Goal: Communication & Community: Answer question/provide support

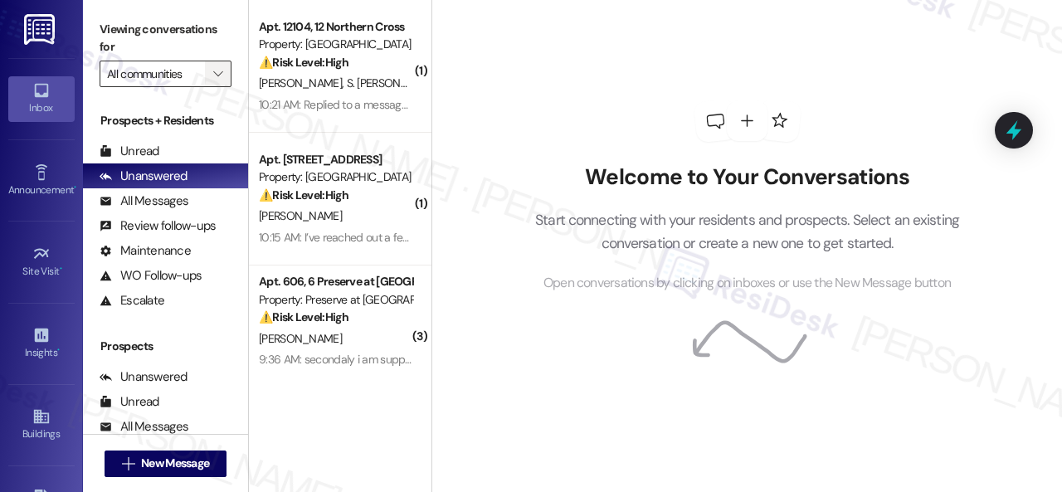
click at [220, 70] on icon "" at bounding box center [217, 73] width 9 height 13
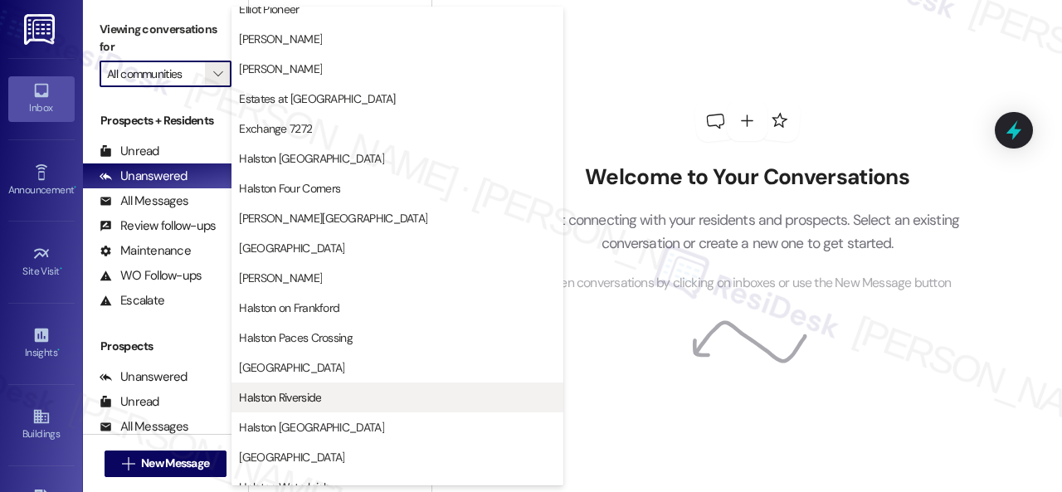
scroll to position [581, 0]
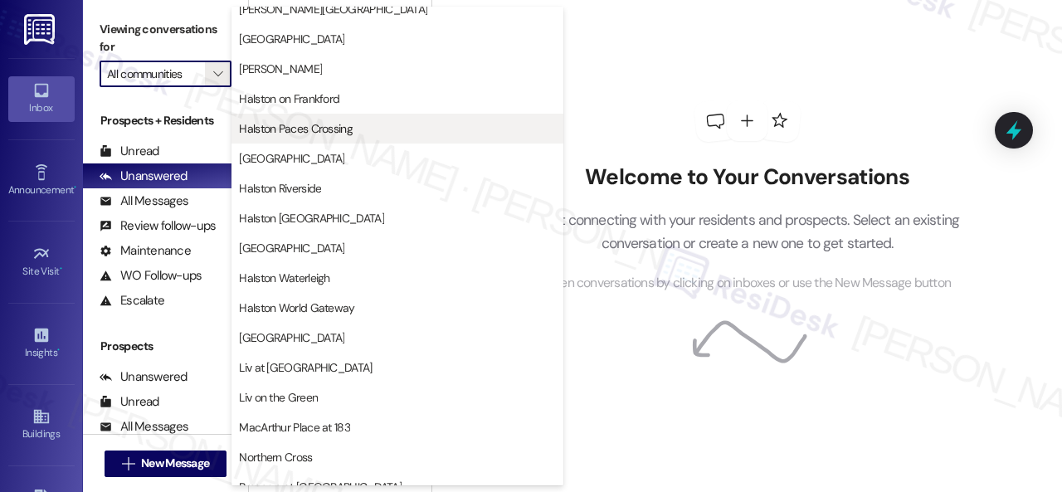
click at [270, 127] on span "Halston Paces Crossing" at bounding box center [296, 128] width 114 height 17
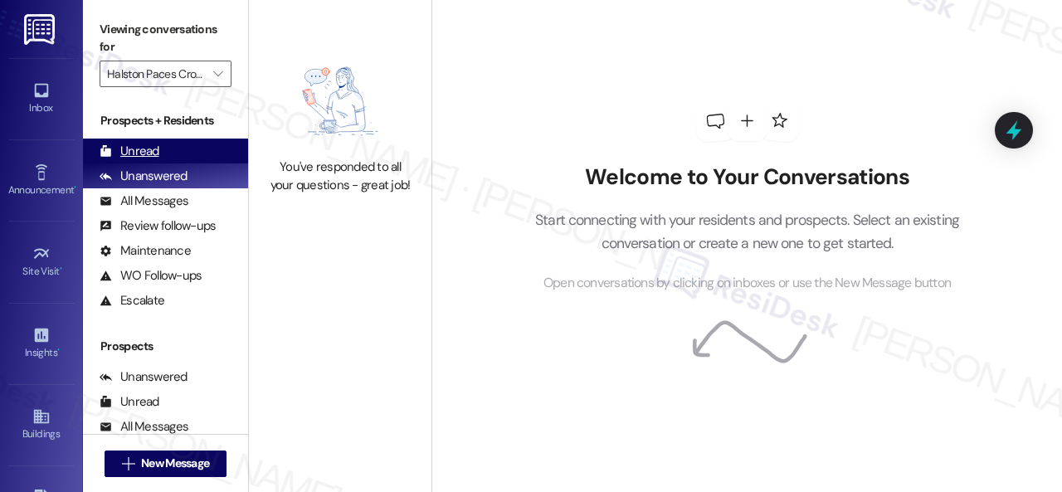
click at [130, 152] on div "Unread" at bounding box center [130, 151] width 60 height 17
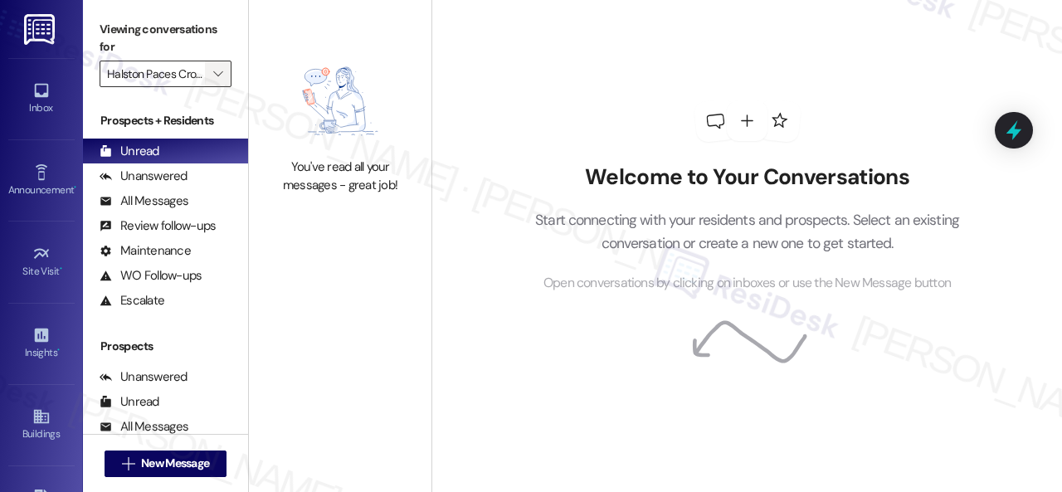
click at [217, 67] on icon "" at bounding box center [217, 73] width 9 height 13
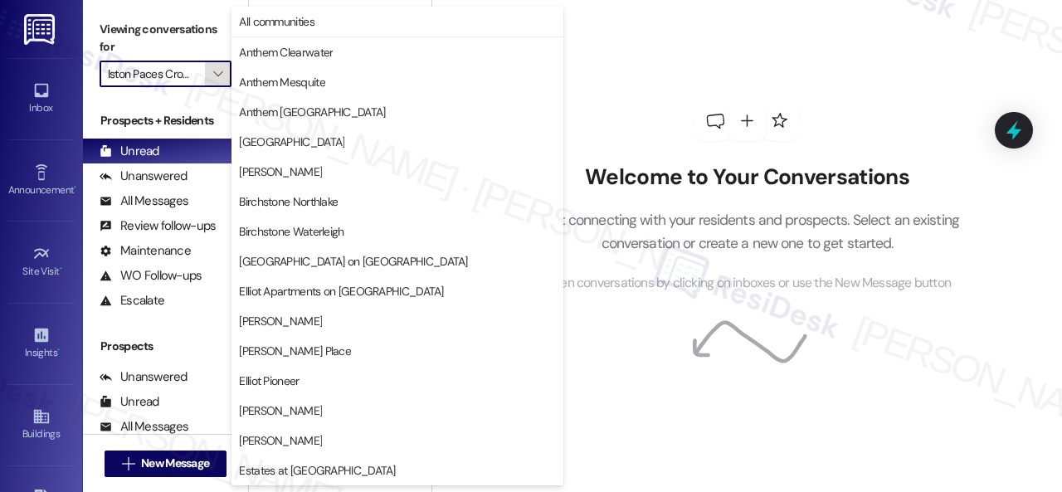
scroll to position [568, 0]
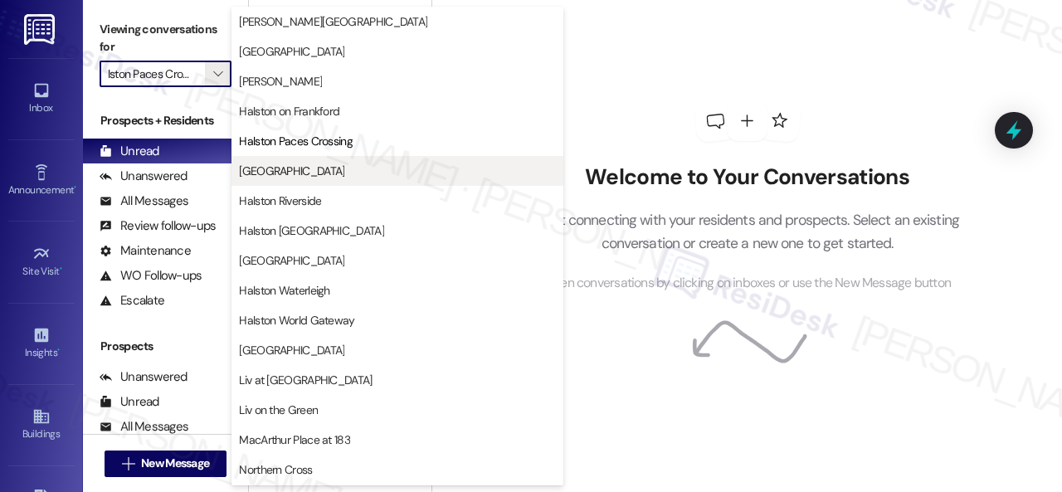
click at [301, 176] on span "[GEOGRAPHIC_DATA]" at bounding box center [291, 171] width 105 height 17
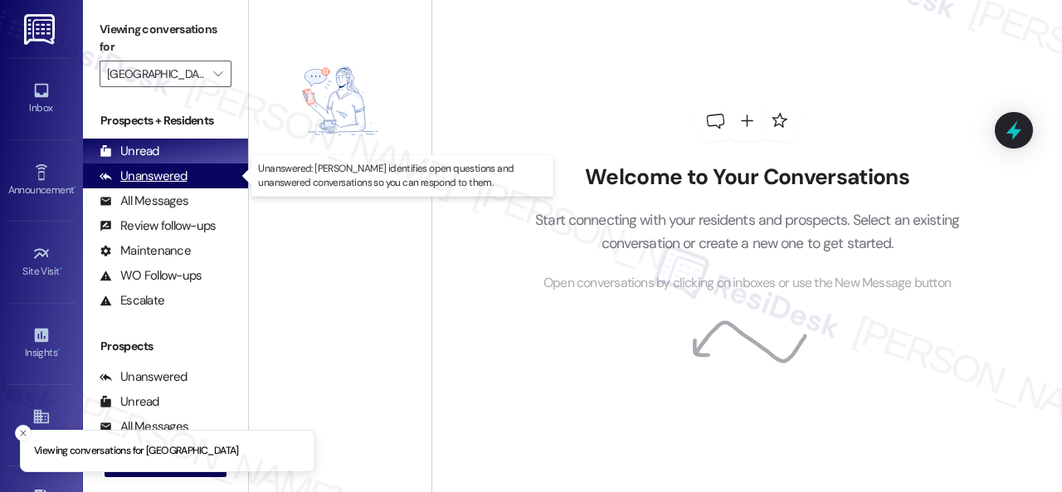
click at [143, 169] on div "Unanswered" at bounding box center [144, 176] width 88 height 17
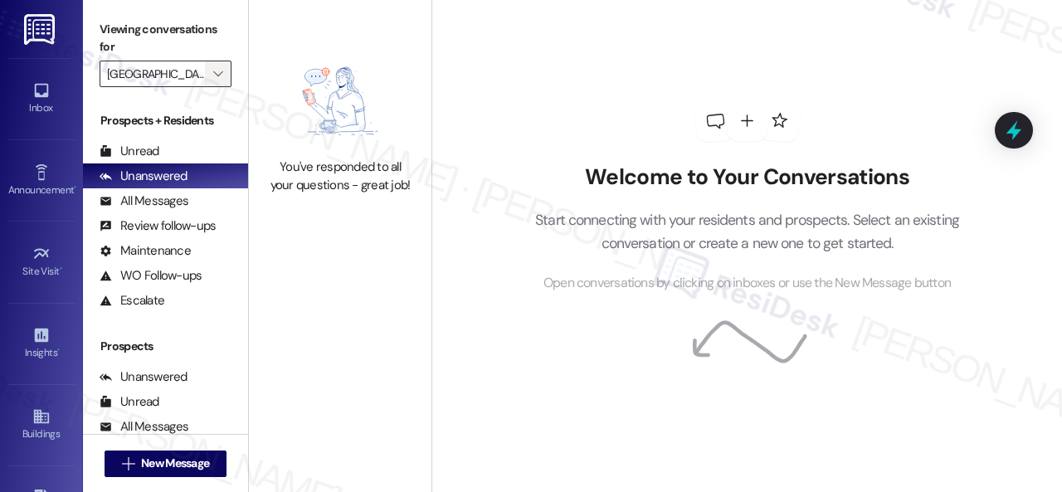
click at [214, 77] on icon "" at bounding box center [217, 73] width 9 height 13
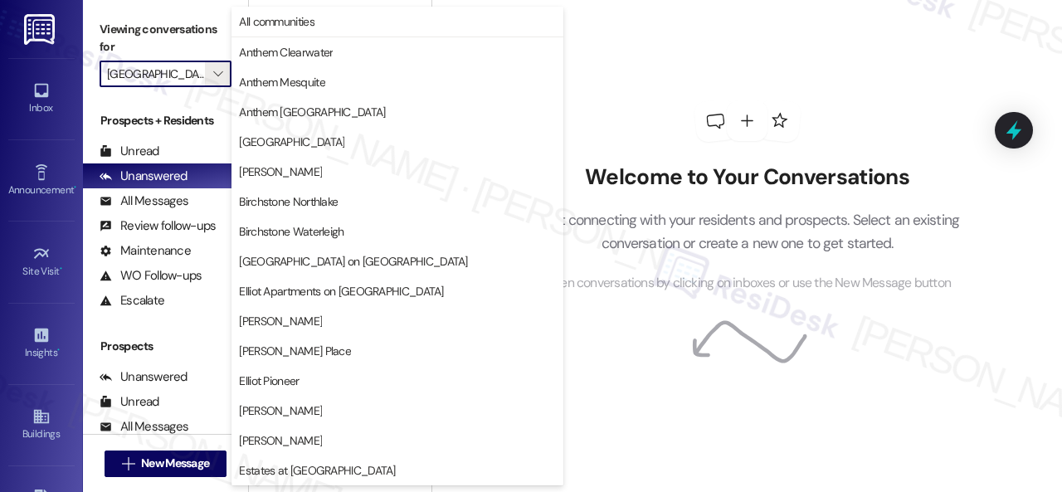
scroll to position [568, 0]
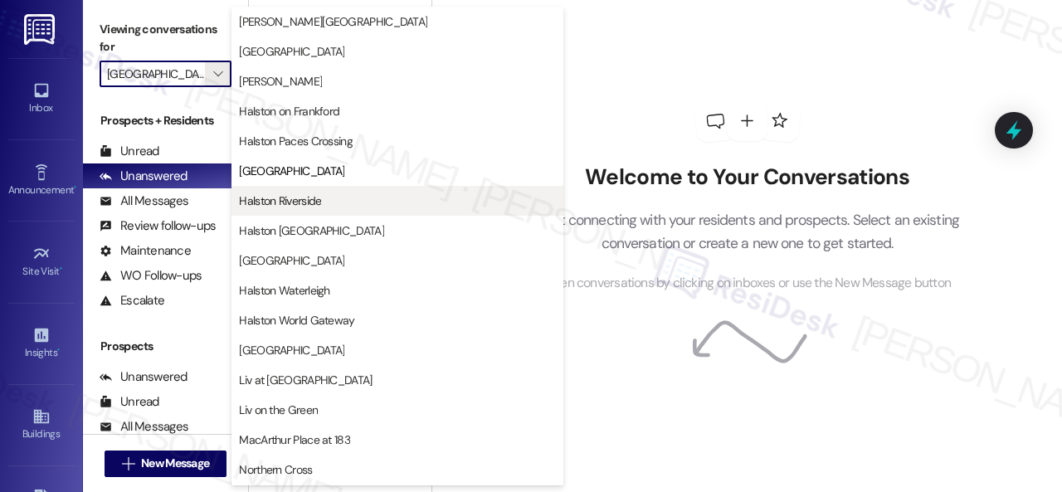
click at [299, 196] on span "Halston Riverside" at bounding box center [280, 200] width 82 height 17
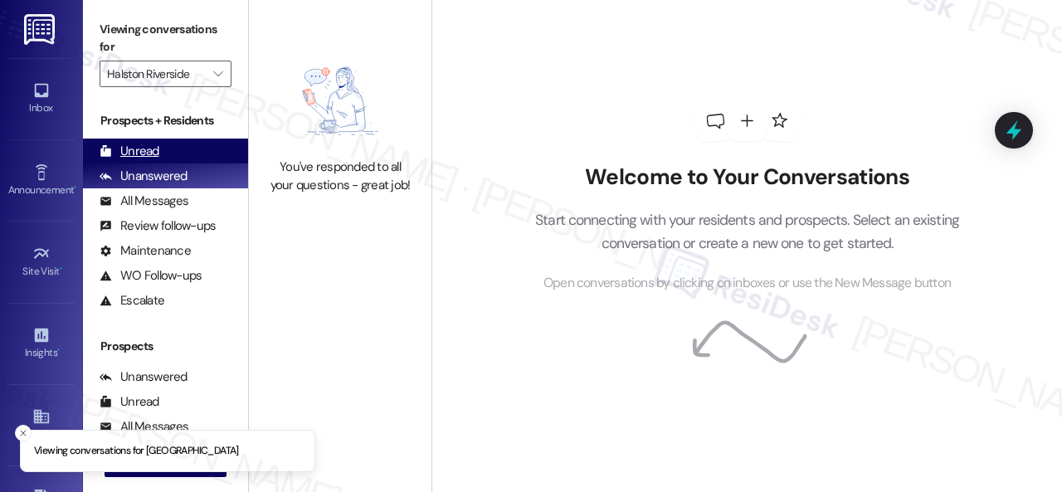
click at [149, 146] on div "Unread" at bounding box center [130, 151] width 60 height 17
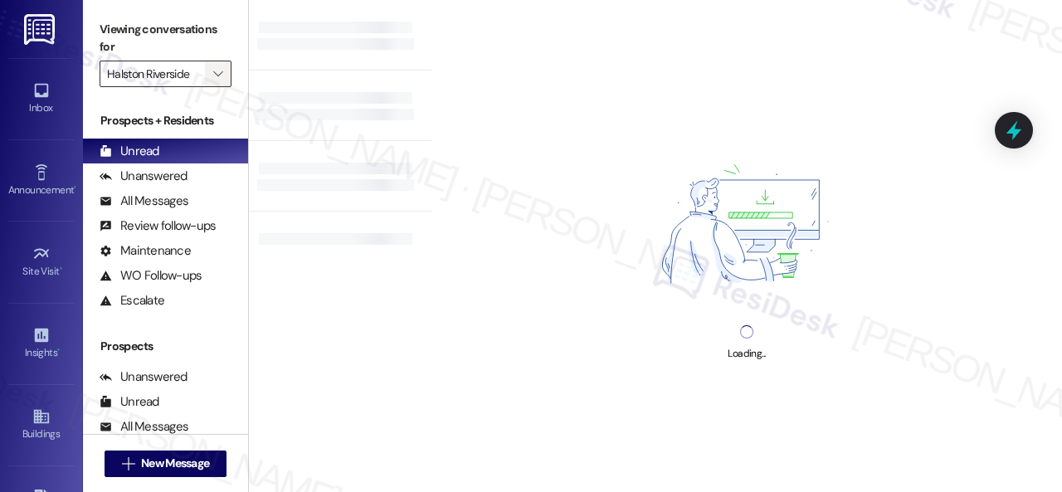
click at [215, 71] on icon "" at bounding box center [217, 73] width 9 height 13
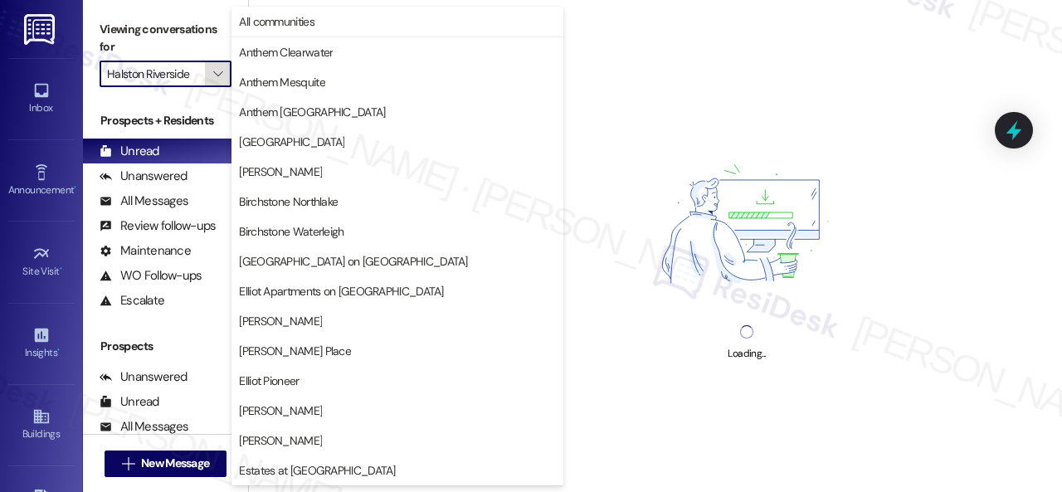
scroll to position [568, 0]
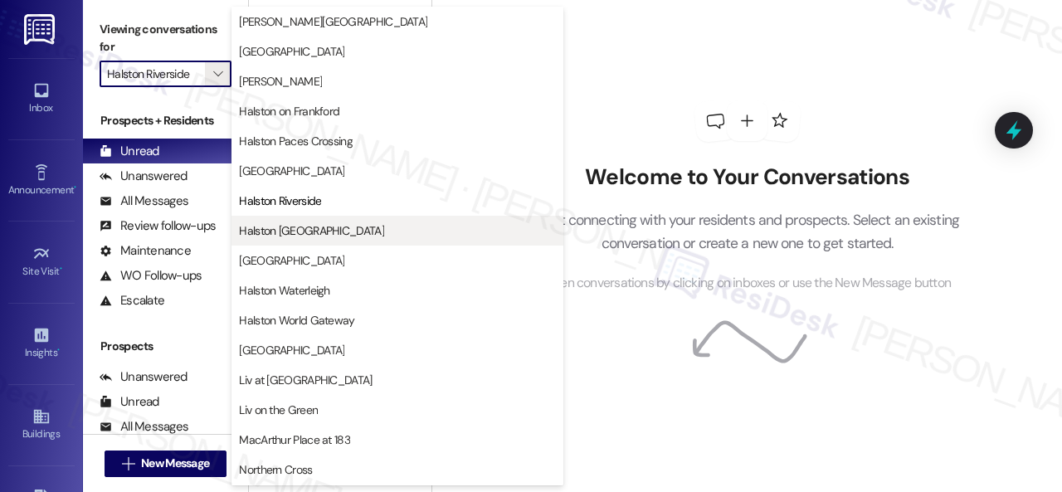
click at [302, 226] on span "Halston [GEOGRAPHIC_DATA]" at bounding box center [311, 230] width 145 height 17
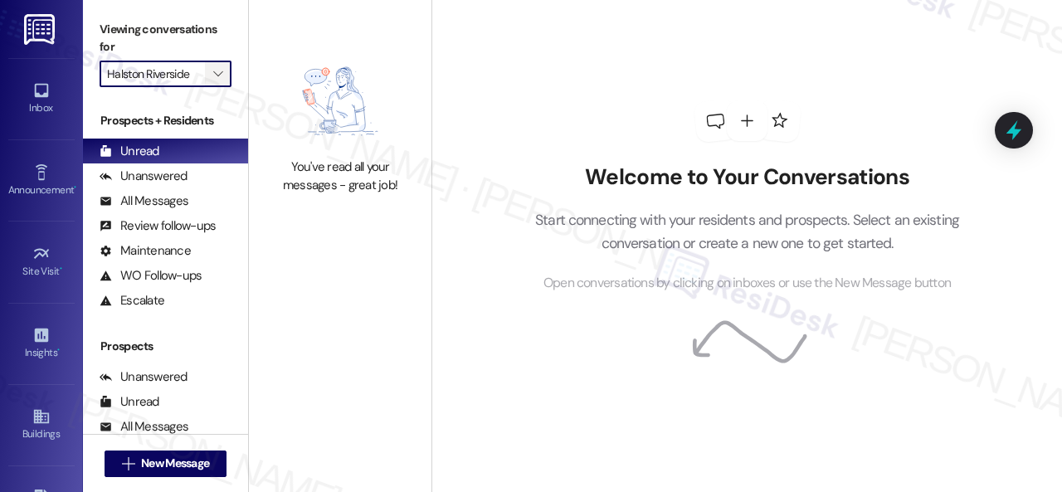
type input "Halston [GEOGRAPHIC_DATA]"
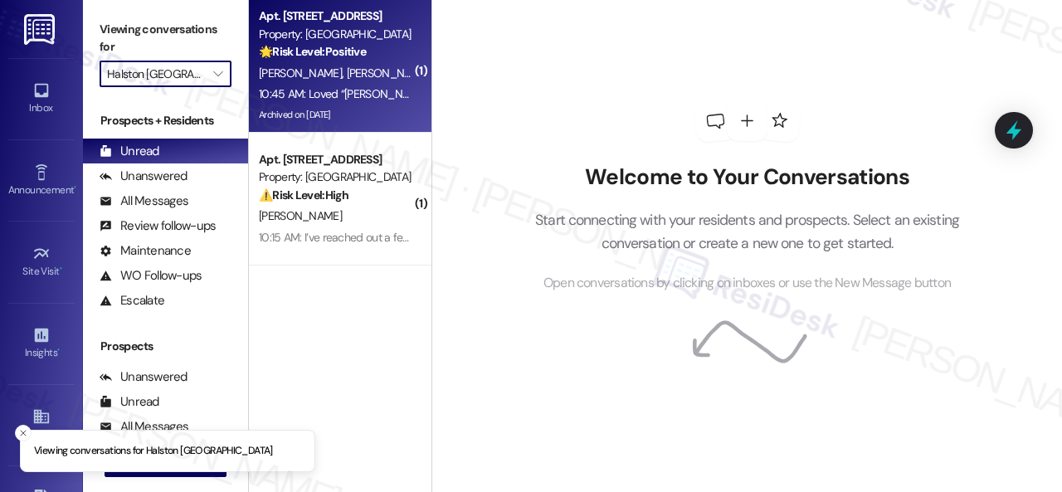
click at [392, 51] on div "🌟 Risk Level: Positive The resident is expressing positive feedback about a com…" at bounding box center [335, 51] width 153 height 17
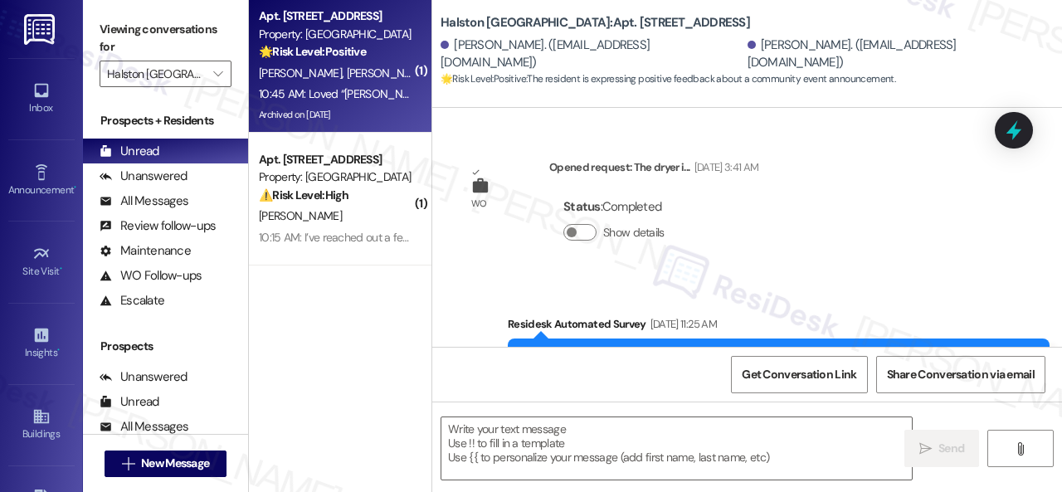
type textarea "Fetching suggested responses. Please feel free to read through the conversation…"
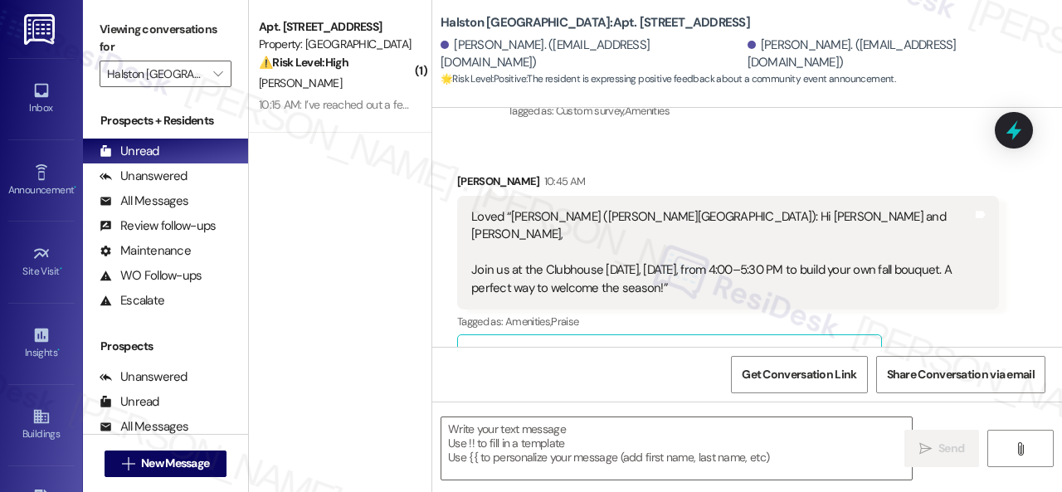
scroll to position [15325, 0]
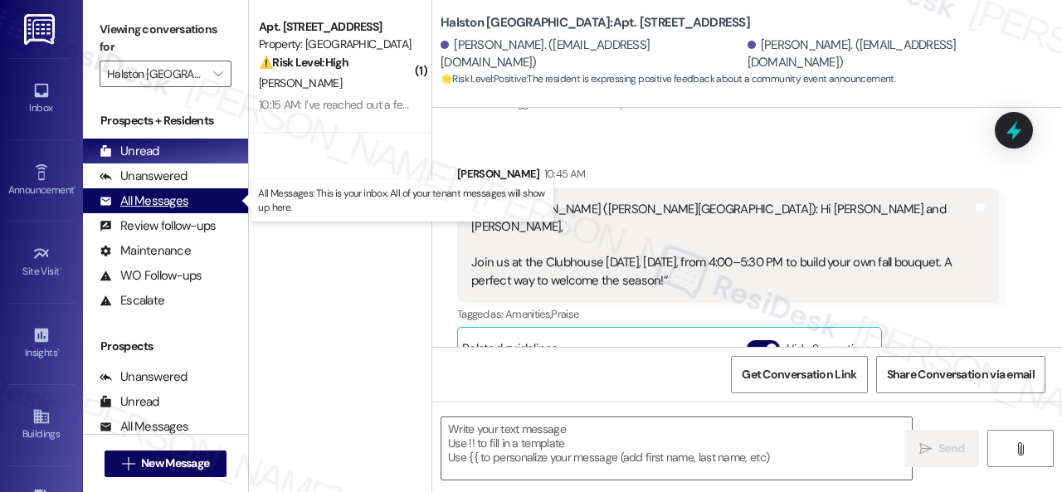
click at [126, 199] on div "All Messages" at bounding box center [144, 200] width 89 height 17
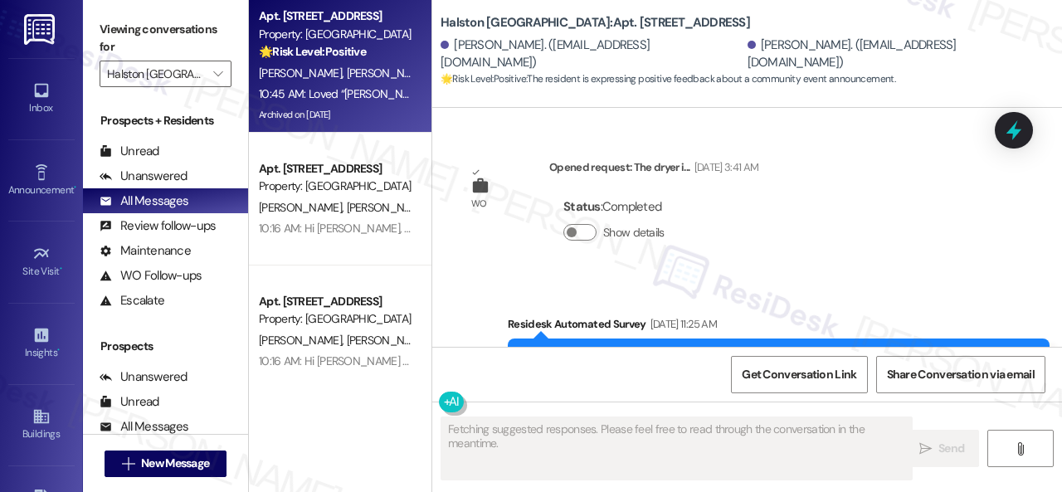
scroll to position [15489, 0]
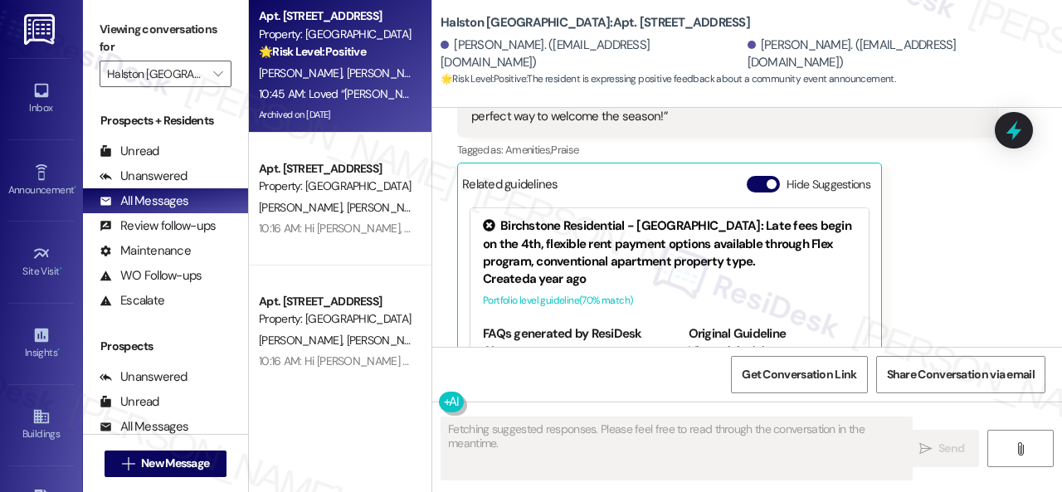
click at [389, 52] on div "🌟 Risk Level: Positive The resident is expressing positive feedback about a com…" at bounding box center [335, 51] width 153 height 17
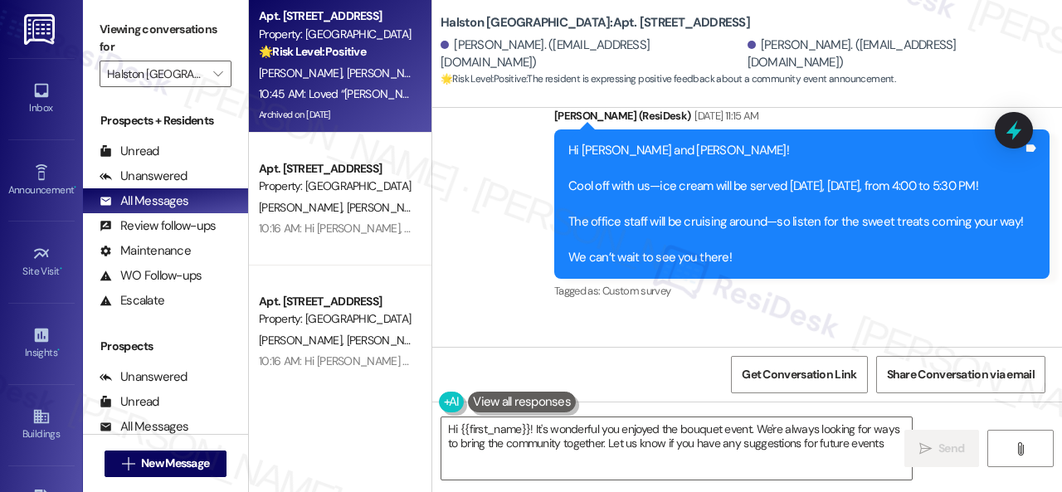
type textarea "Hi {{first_name}}! It's wonderful you enjoyed the bouquet event. We're always l…"
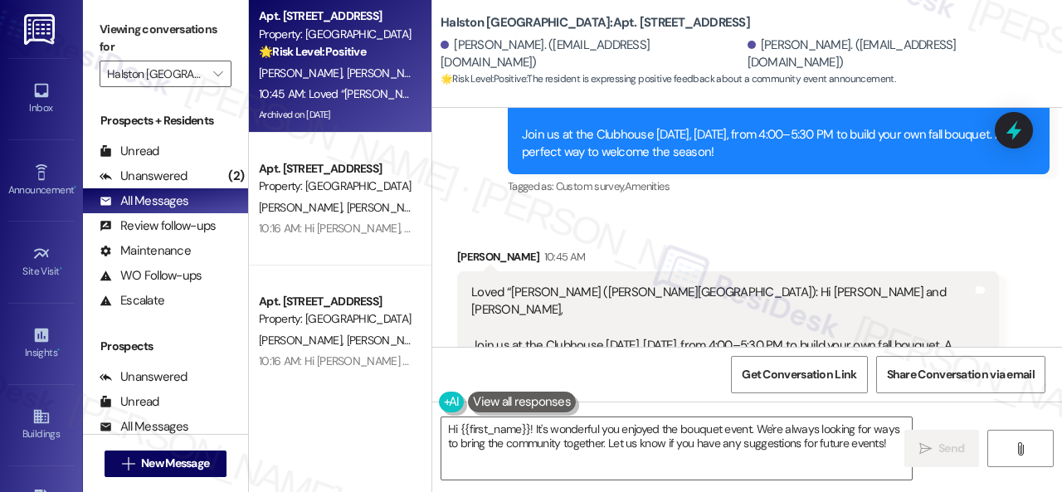
scroll to position [15408, 0]
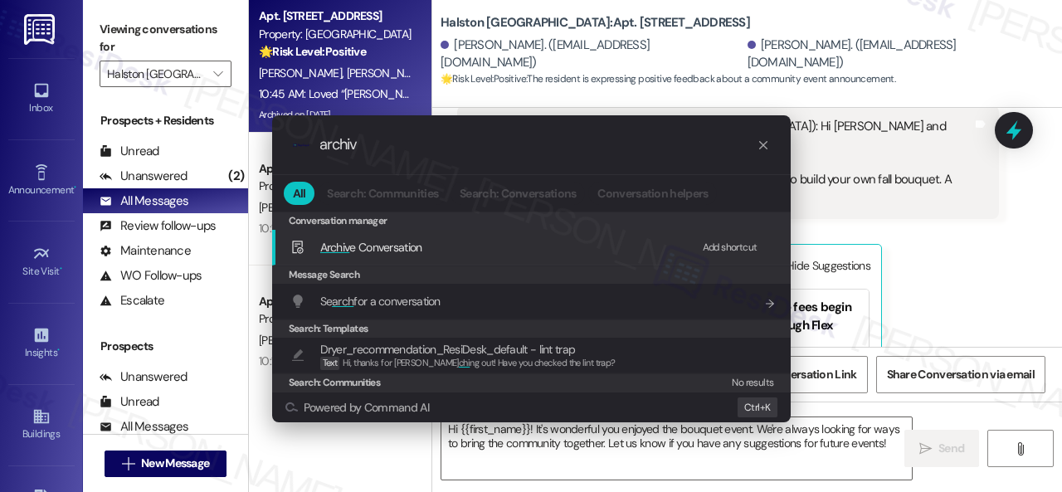
click at [714, 251] on div "Add shortcut" at bounding box center [730, 247] width 55 height 17
drag, startPoint x: 383, startPoint y: 143, endPoint x: 257, endPoint y: 139, distance: 126.2
click at [257, 139] on div ".cls-1{fill:#0a055f;}.cls-2{fill:#0cc4c4;} resideskLogoBlueOrange archiv All Se…" at bounding box center [531, 269] width 560 height 340
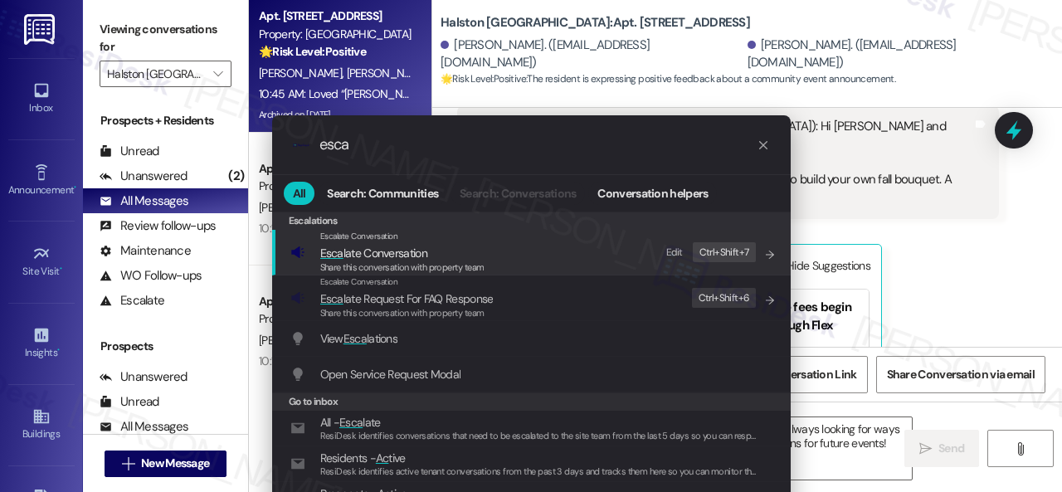
click at [674, 249] on div "Edit" at bounding box center [674, 252] width 17 height 17
drag, startPoint x: 358, startPoint y: 143, endPoint x: 153, endPoint y: 146, distance: 205.7
click at [161, 146] on div ".cls-1{fill:#0a055f;}.cls-2{fill:#0cc4c4;} resideskLogoBlueOrange esca All Sear…" at bounding box center [531, 246] width 1062 height 492
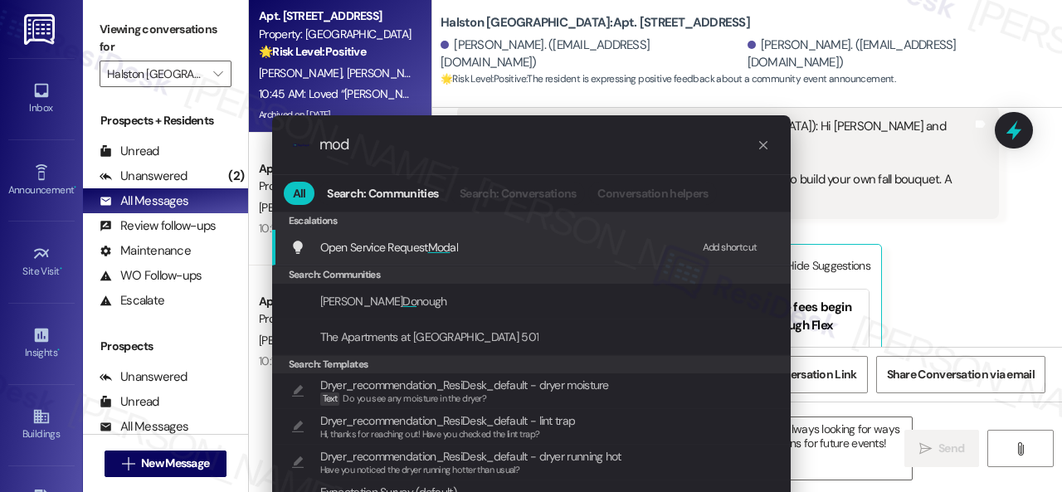
click at [708, 243] on div "Add shortcut" at bounding box center [730, 247] width 55 height 17
drag, startPoint x: 353, startPoint y: 145, endPoint x: 182, endPoint y: 143, distance: 170.9
click at [182, 143] on div ".cls-1{fill:#0a055f;}.cls-2{fill:#0cc4c4;} resideskLogoBlueOrange mod All Searc…" at bounding box center [531, 246] width 1062 height 492
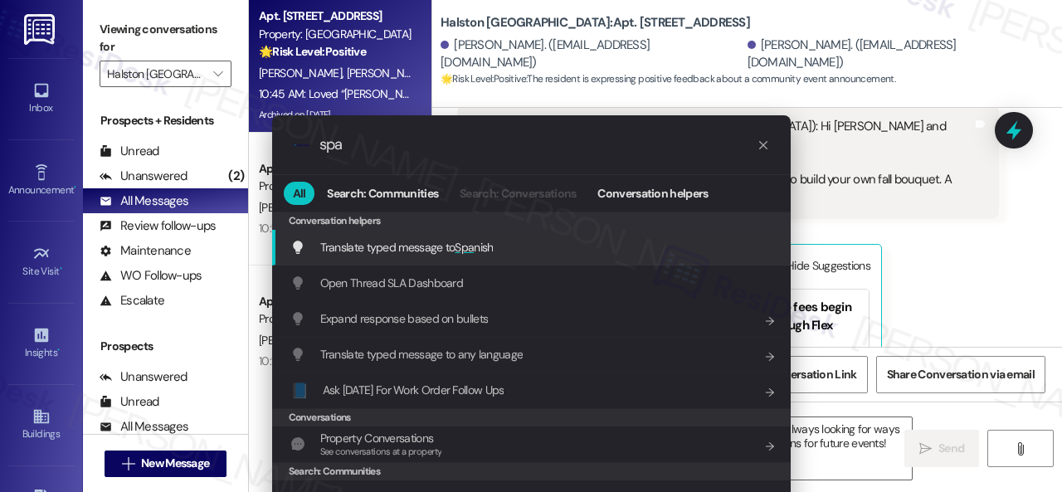
type input "spa"
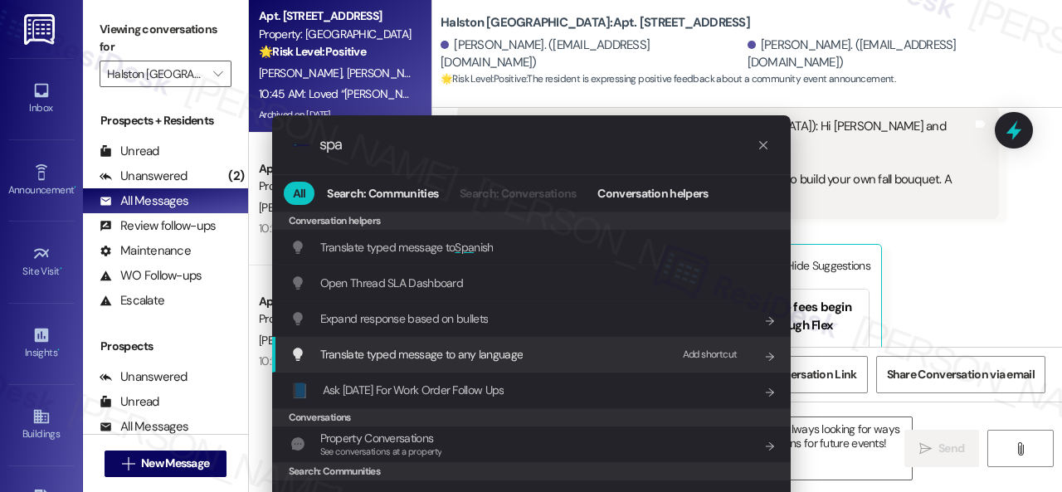
drag, startPoint x: 482, startPoint y: 245, endPoint x: 675, endPoint y: 270, distance: 194.9
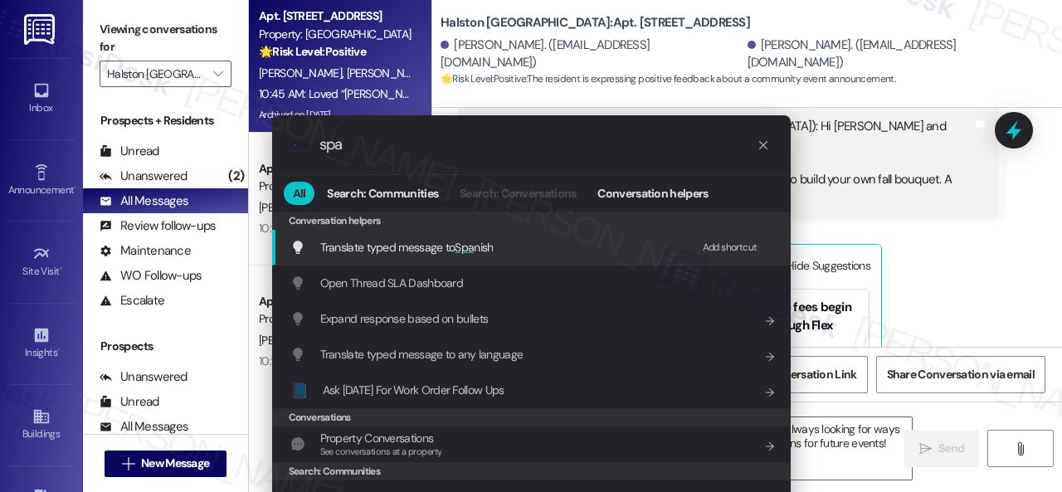
click at [707, 245] on div "Add shortcut" at bounding box center [730, 247] width 55 height 17
click at [667, 245] on span "Invalid input - no changes made" at bounding box center [715, 247] width 122 height 12
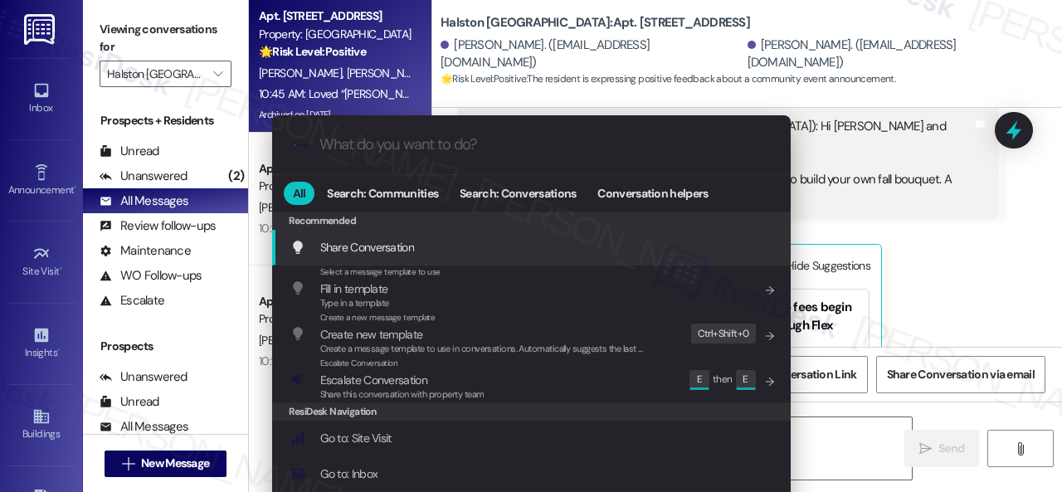
type textarea "Hola {{first_name}}. ¡Es"
type input "s"
type textarea "Hola {{first_name}}. ¡Es"
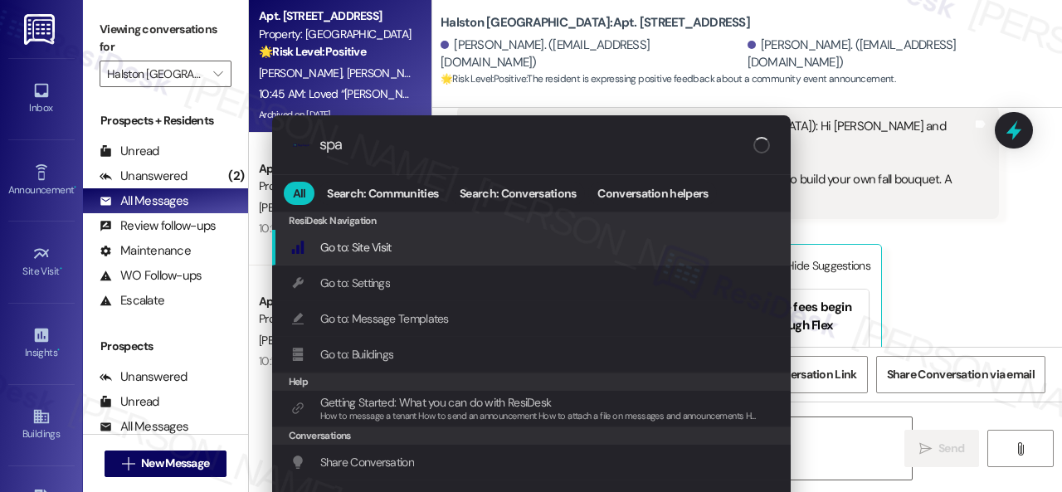
type input "span"
type textarea "Hola {{first_name}}. ¡Es maravilloso"
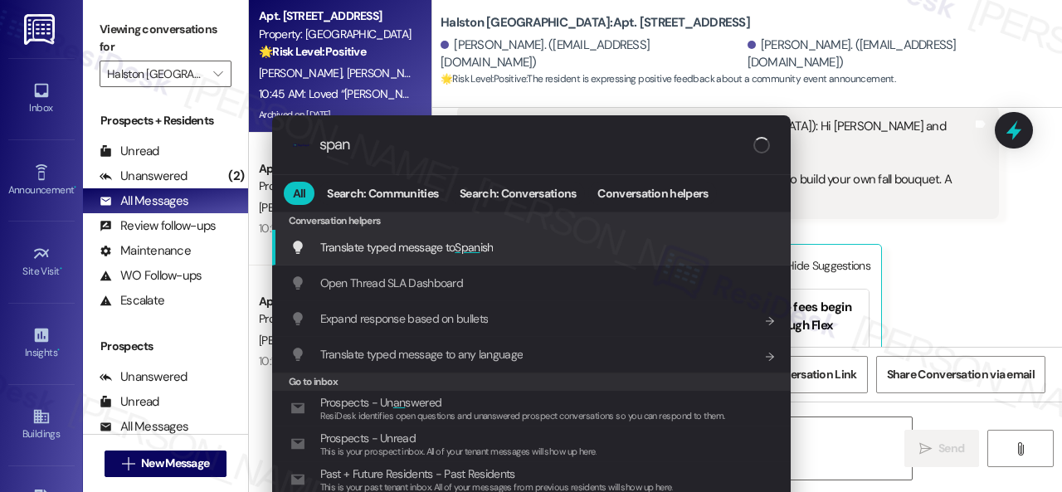
type input "spani"
type textarea "Hola {{first_name}}. ¡Es maravilloso"
type input "spanish"
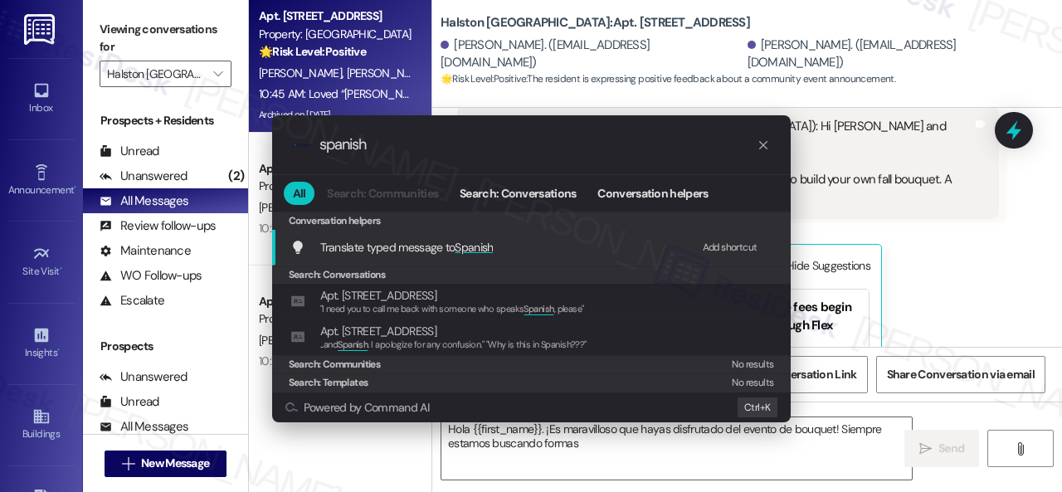
type textarea "Hola {{first_name}}. ¡Es maravilloso que hayas disfrutado del evento de bouquet…"
type input "spanish"
click at [723, 246] on div "Add shortcut" at bounding box center [730, 247] width 55 height 17
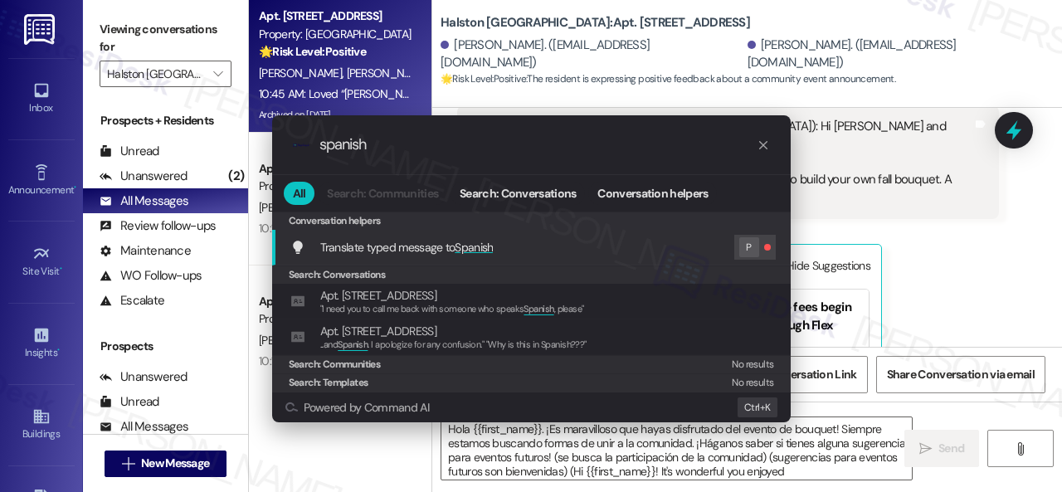
click at [746, 245] on span "P" at bounding box center [748, 247] width 5 height 17
click at [718, 246] on div "Translate typed message to Spanish P" at bounding box center [532, 247] width 485 height 25
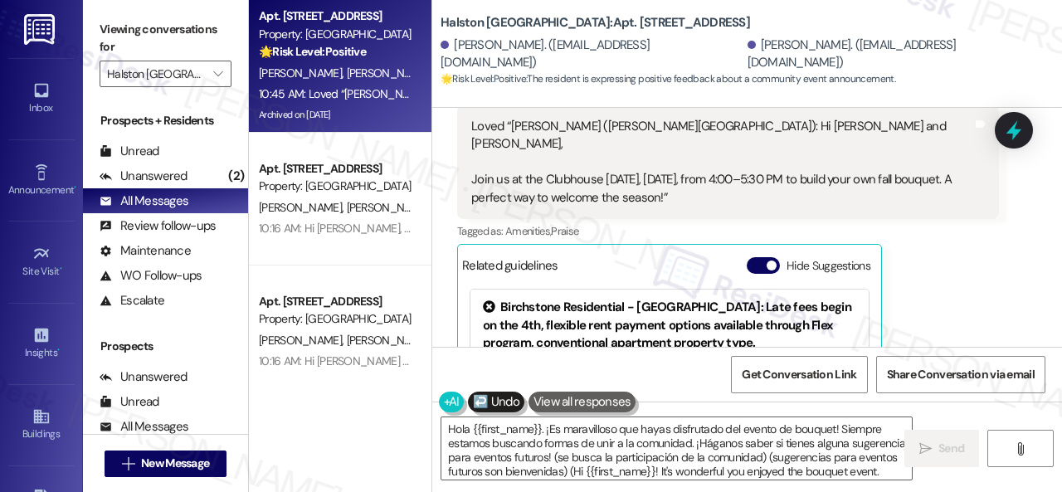
click at [1009, 259] on div "Received via SMS [PERSON_NAME] 10:45 AM Loved “[PERSON_NAME] ([PERSON_NAME][GEO…" at bounding box center [747, 270] width 630 height 450
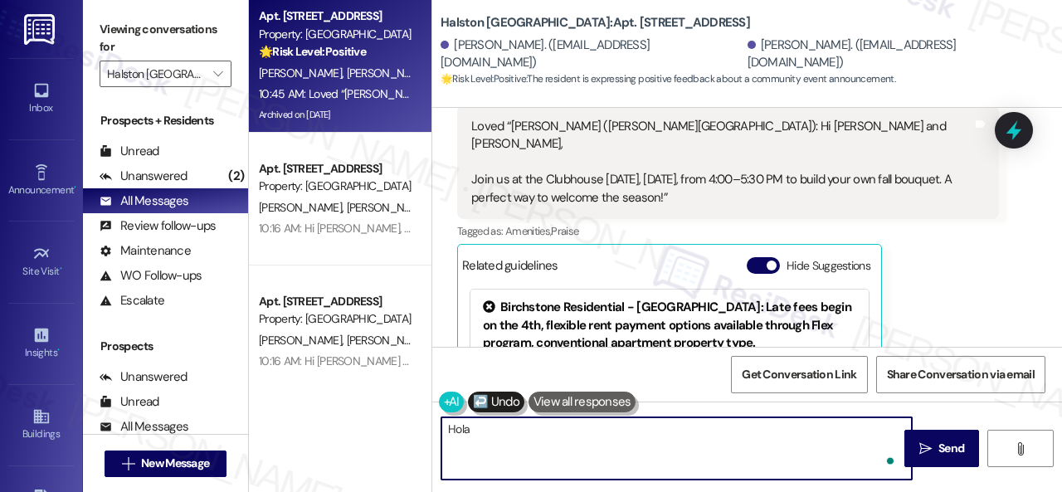
scroll to position [0, 0]
click at [682, 439] on textarea "Hola" at bounding box center [676, 448] width 470 height 62
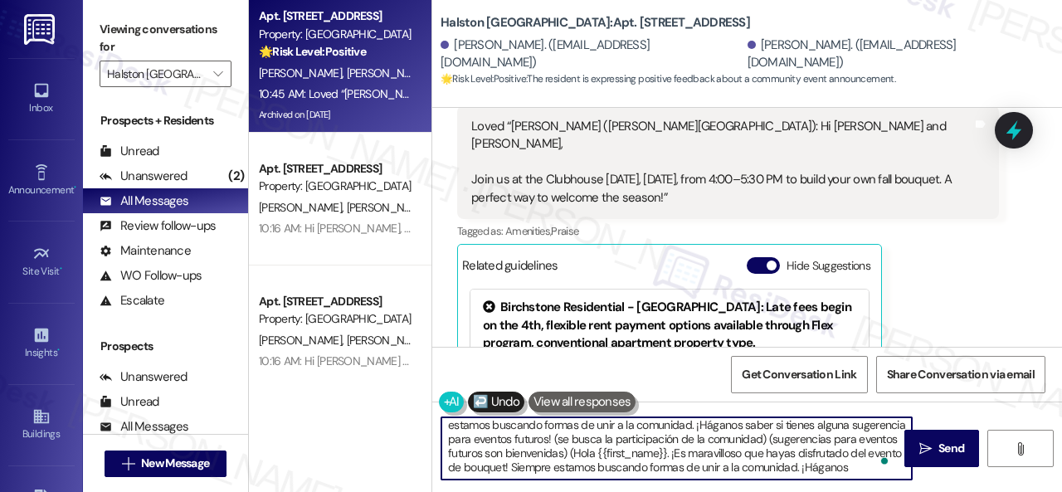
scroll to position [28, 0]
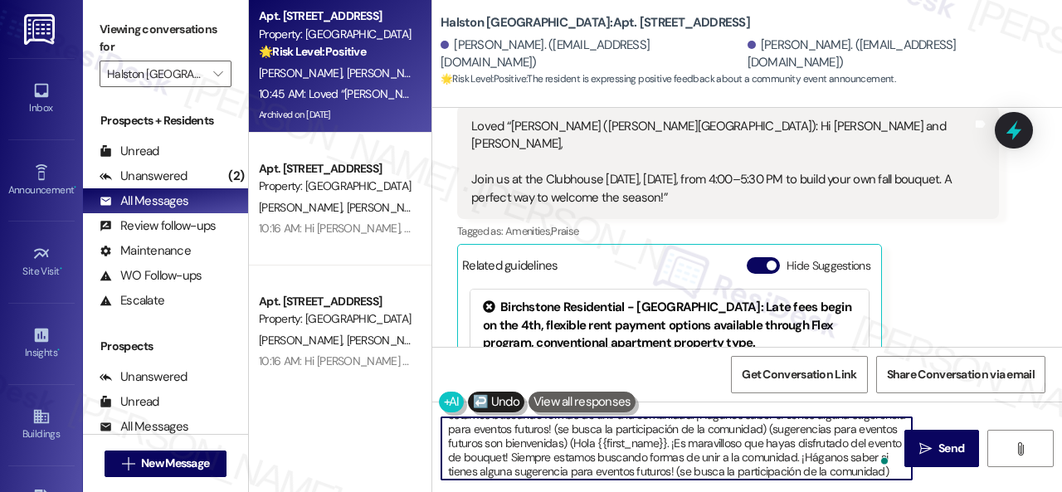
type textarea "Hola {{first_name}}. ¡Es maravilloso que hayas disfrutado del evento de bouquet…"
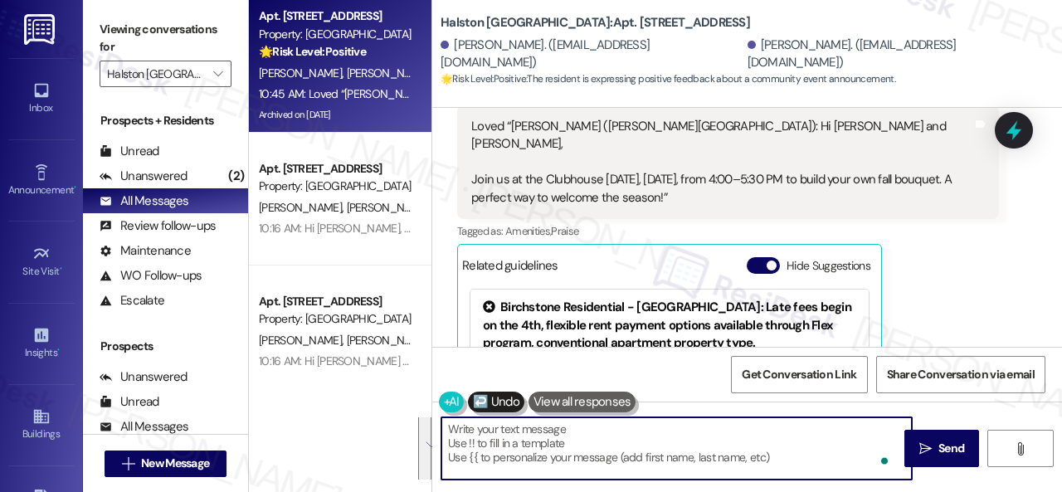
scroll to position [0, 0]
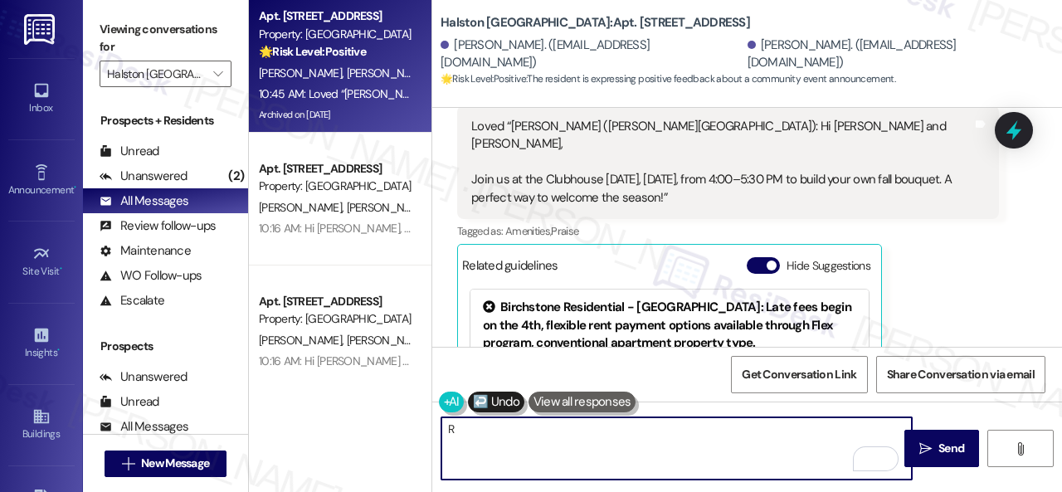
type textarea "R"
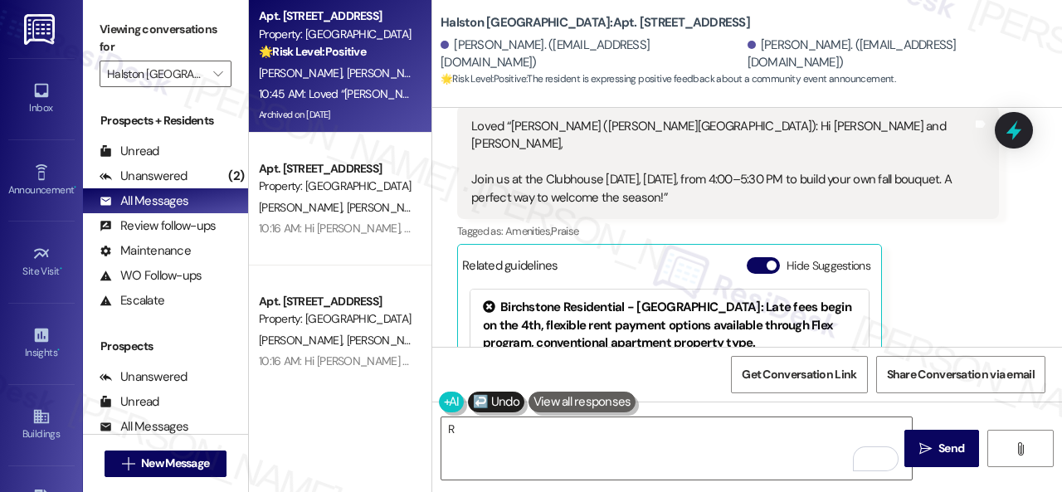
click at [680, 377] on div "Get Conversation Link Share Conversation via email" at bounding box center [747, 374] width 630 height 55
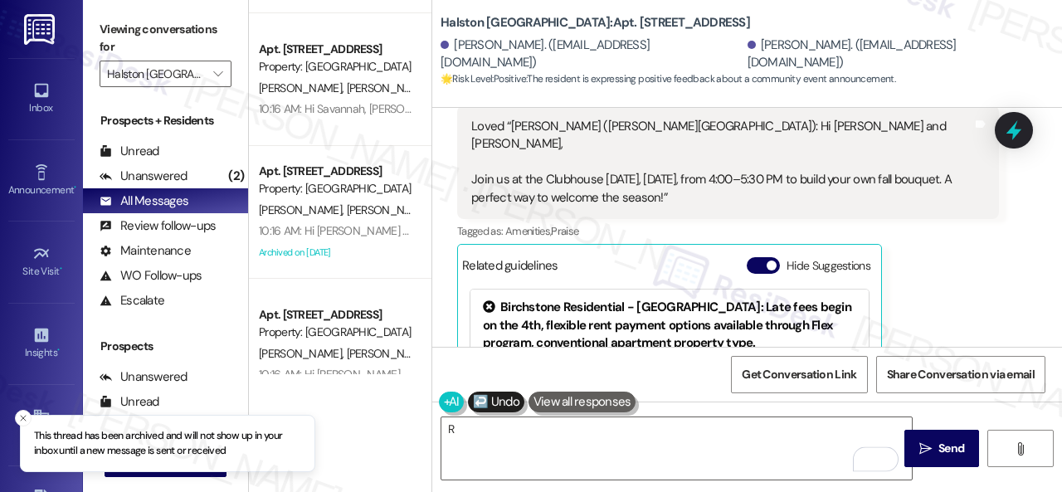
scroll to position [415, 0]
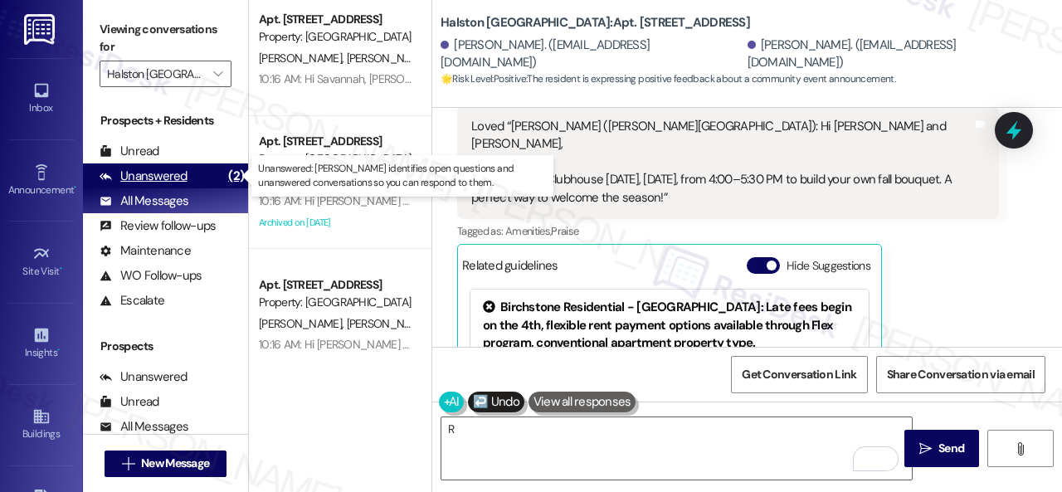
click at [159, 173] on div "Unanswered" at bounding box center [144, 176] width 88 height 17
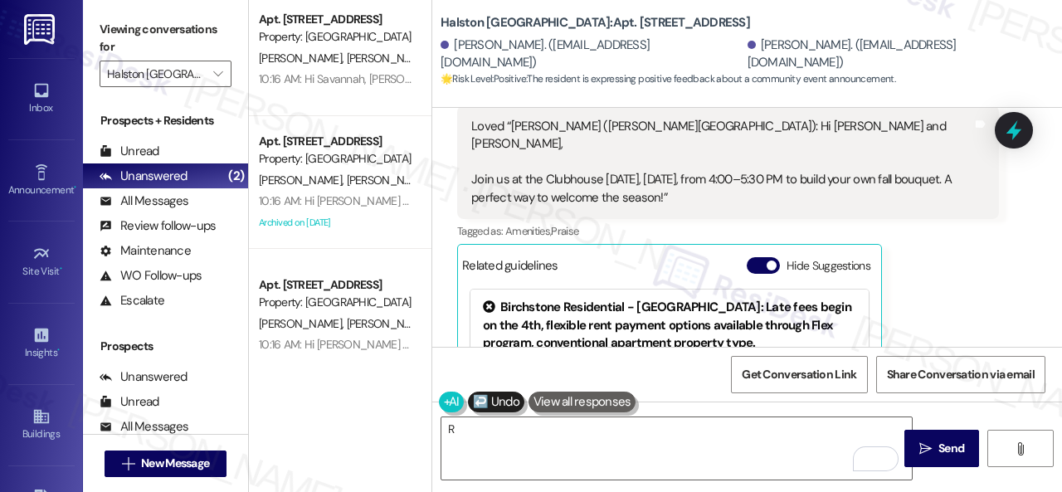
scroll to position [0, 0]
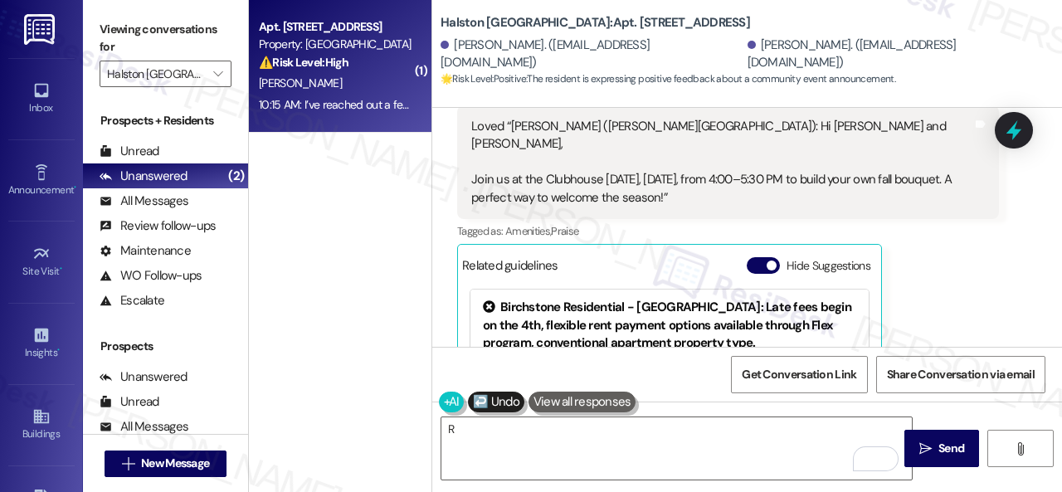
click at [376, 95] on div "10:15 AM: I’ve reached out a few times but haven’t received a response yet. I w…" at bounding box center [335, 105] width 157 height 21
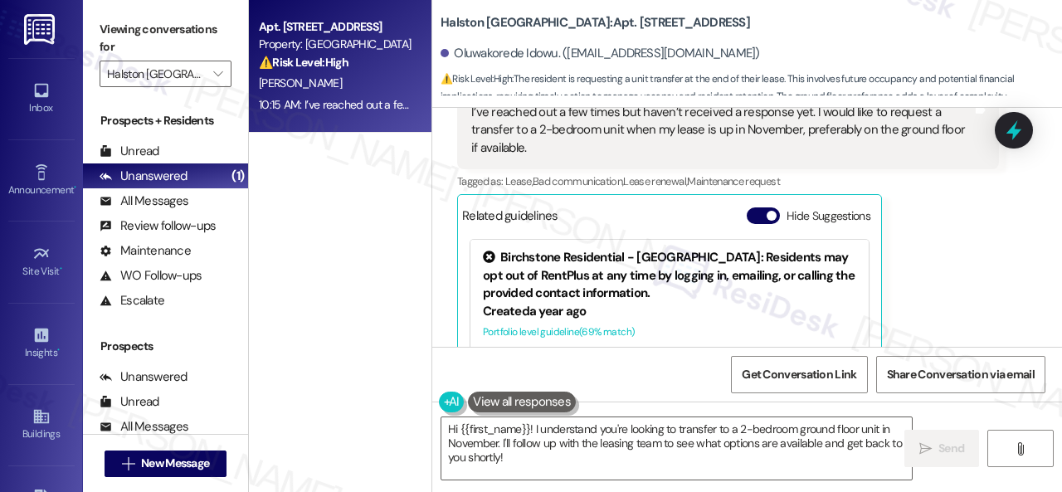
scroll to position [11782, 0]
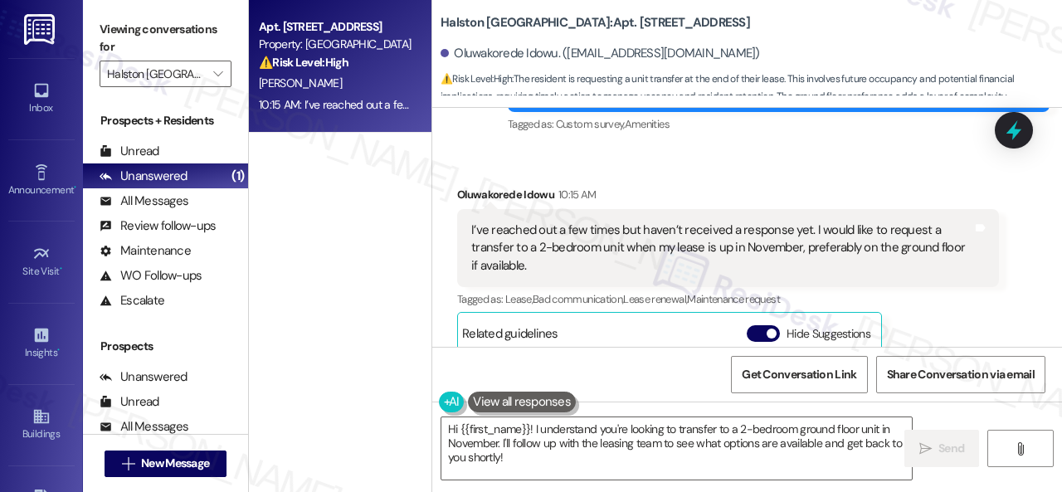
click at [597, 22] on b "Halston [GEOGRAPHIC_DATA]: Apt. [STREET_ADDRESS]" at bounding box center [594, 22] width 309 height 17
copy b "1237"
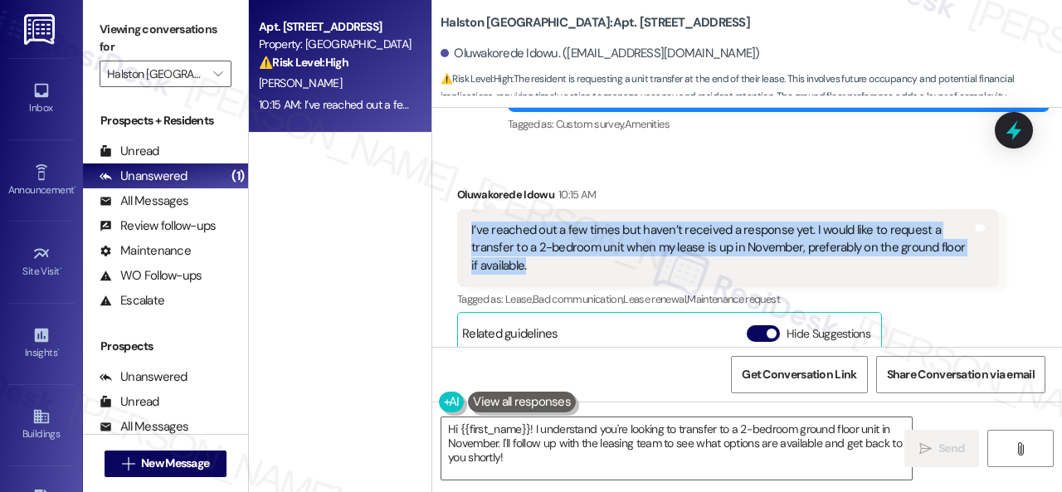
drag, startPoint x: 468, startPoint y: 256, endPoint x: 733, endPoint y: 291, distance: 267.7
click at [733, 287] on div "I’ve reached out a few times but haven’t received a response yet. I would like …" at bounding box center [728, 248] width 542 height 78
copy div "I’ve reached out a few times but haven’t received a response yet. I would like …"
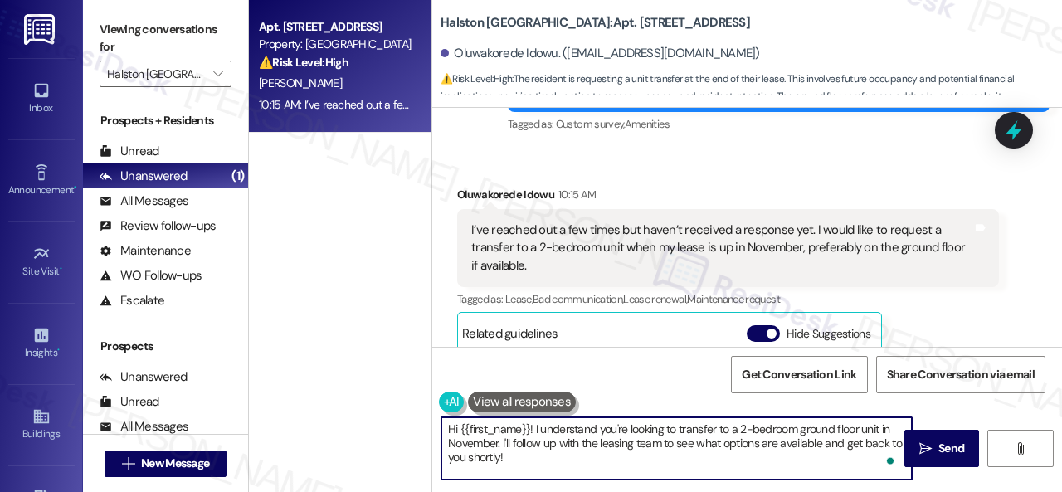
drag, startPoint x: 629, startPoint y: 429, endPoint x: 674, endPoint y: 426, distance: 45.7
click at [674, 426] on textarea "Hi {{first_name}}! I understand you're looking to transfer to a 2-bedroom groun…" at bounding box center [676, 448] width 470 height 62
drag, startPoint x: 645, startPoint y: 459, endPoint x: 701, endPoint y: 454, distance: 55.8
click at [701, 454] on textarea "Hi {{first_name}}! I understand you're following up on your inquiry about the t…" at bounding box center [676, 448] width 470 height 62
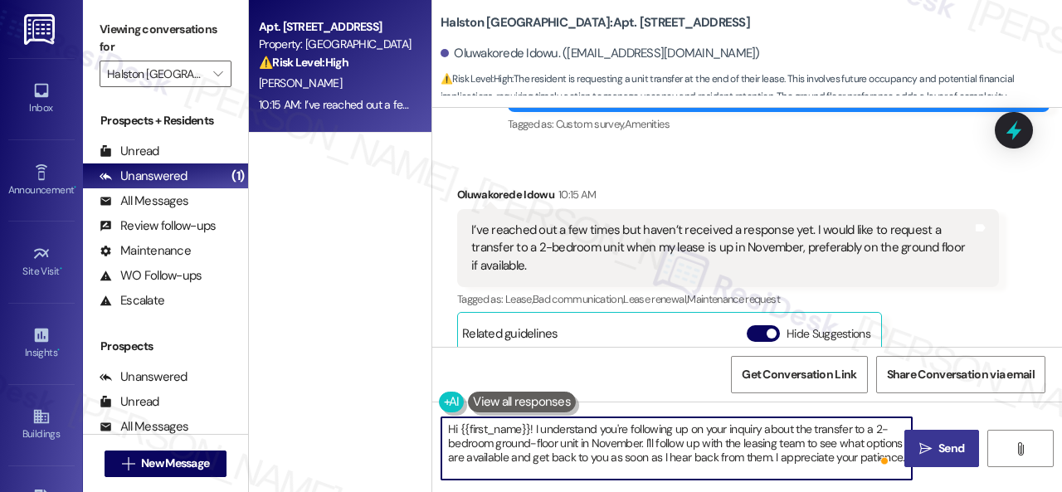
type textarea "Hi {{first_name}}! I understand you're following up on your inquiry about the t…"
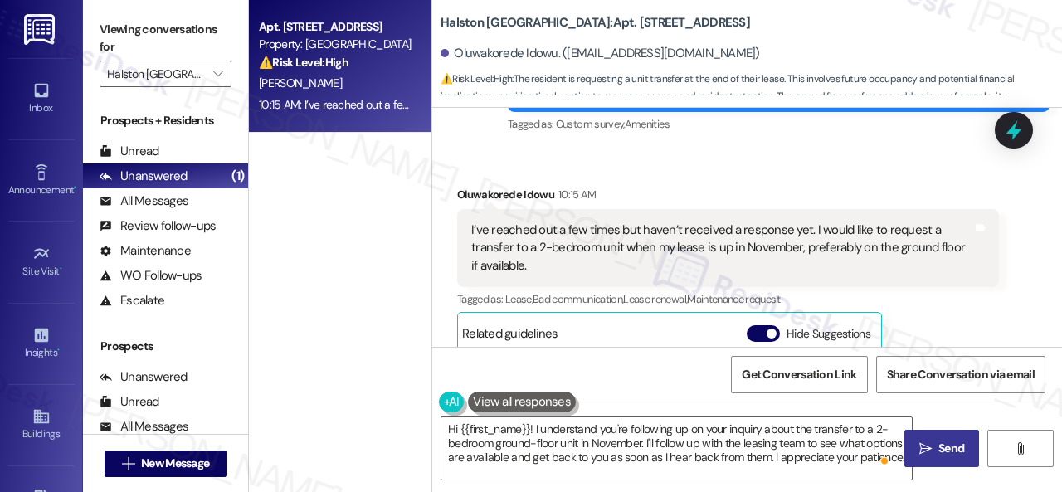
click at [938, 446] on span "Send" at bounding box center [951, 448] width 26 height 17
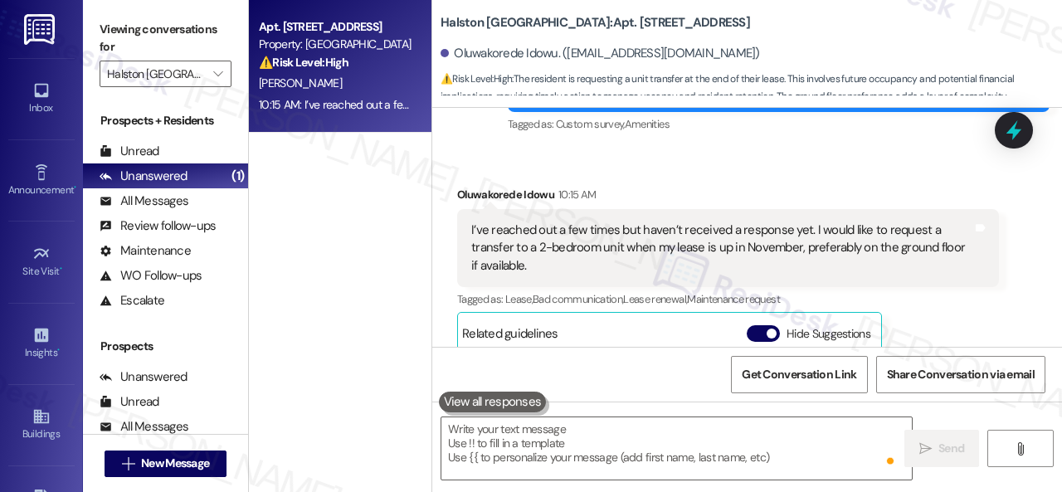
scroll to position [12030, 0]
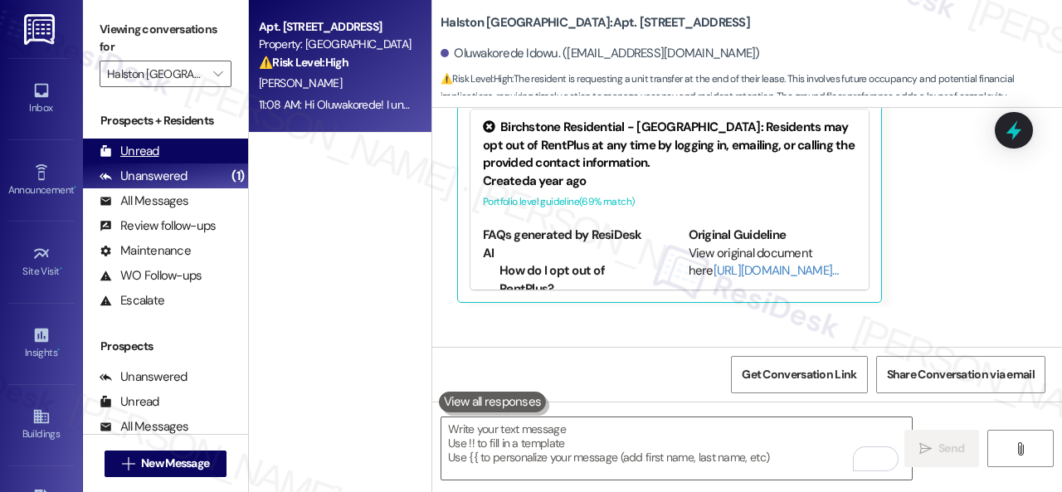
click at [124, 145] on div "Unread" at bounding box center [130, 151] width 60 height 17
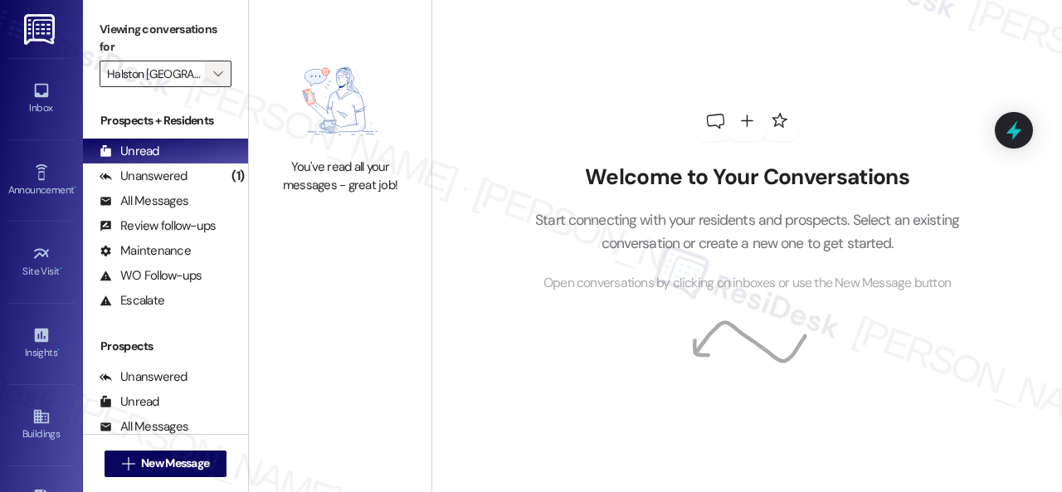
click at [221, 69] on icon "" at bounding box center [217, 73] width 9 height 13
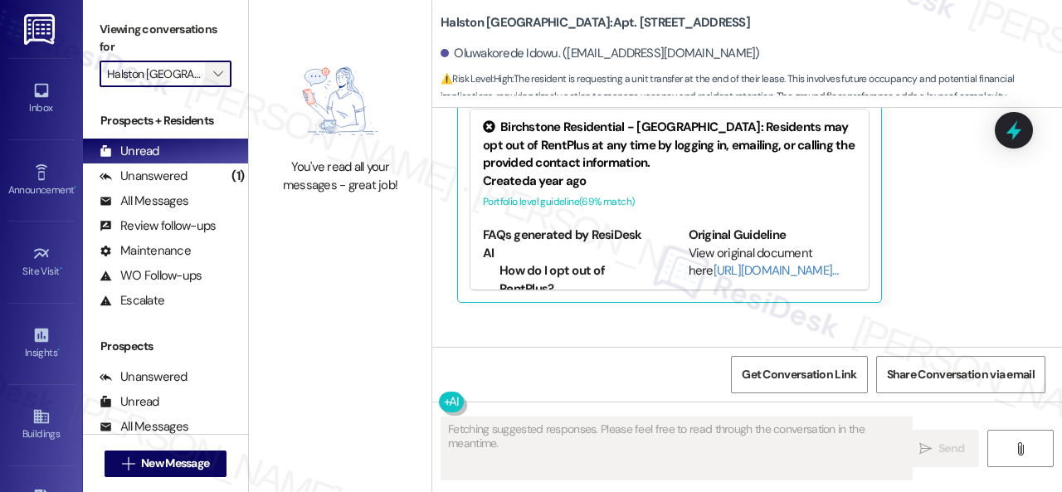
click at [214, 75] on icon "" at bounding box center [217, 73] width 9 height 13
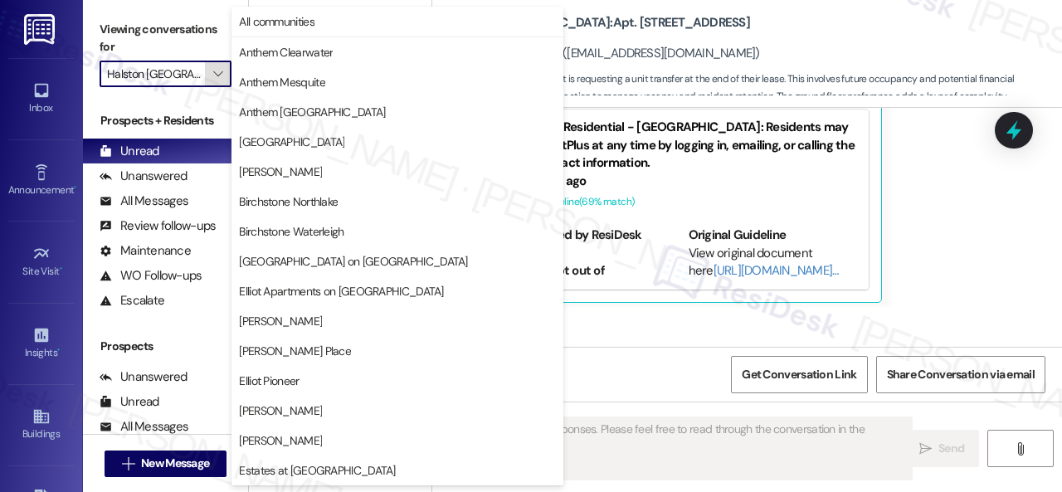
scroll to position [568, 0]
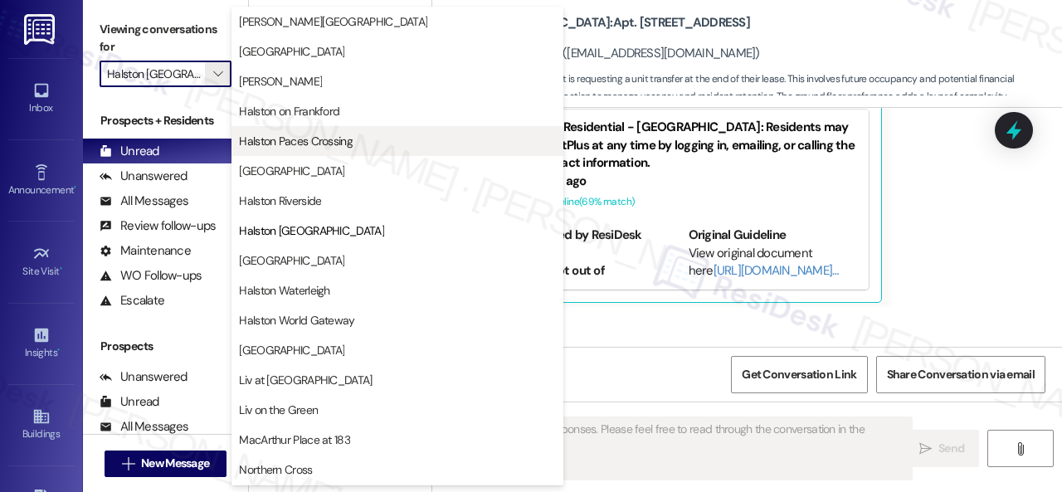
click at [282, 140] on span "Halston Paces Crossing" at bounding box center [296, 141] width 114 height 17
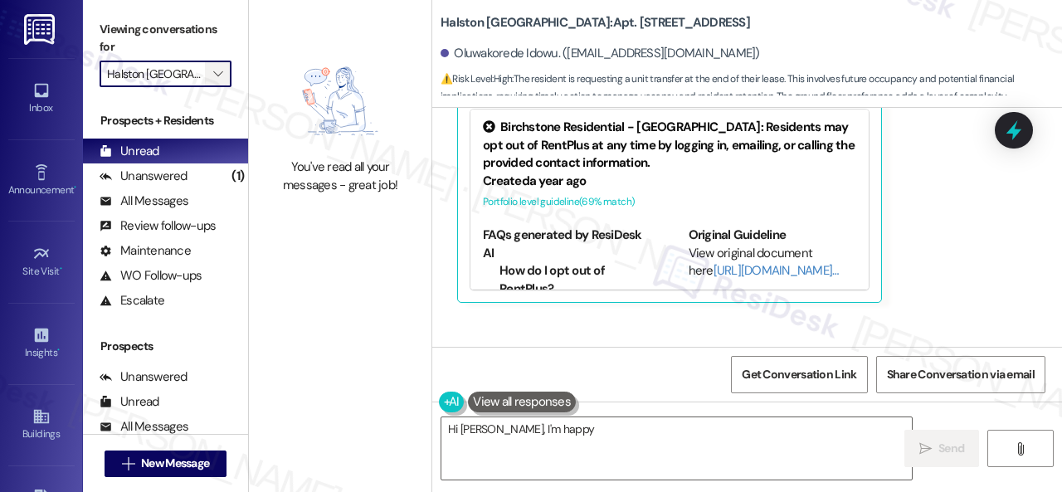
type textarea "Hi [PERSON_NAME], I'm happy"
type input "Halston Paces Crossing"
type textarea "Hi [PERSON_NAME], I'm happy to"
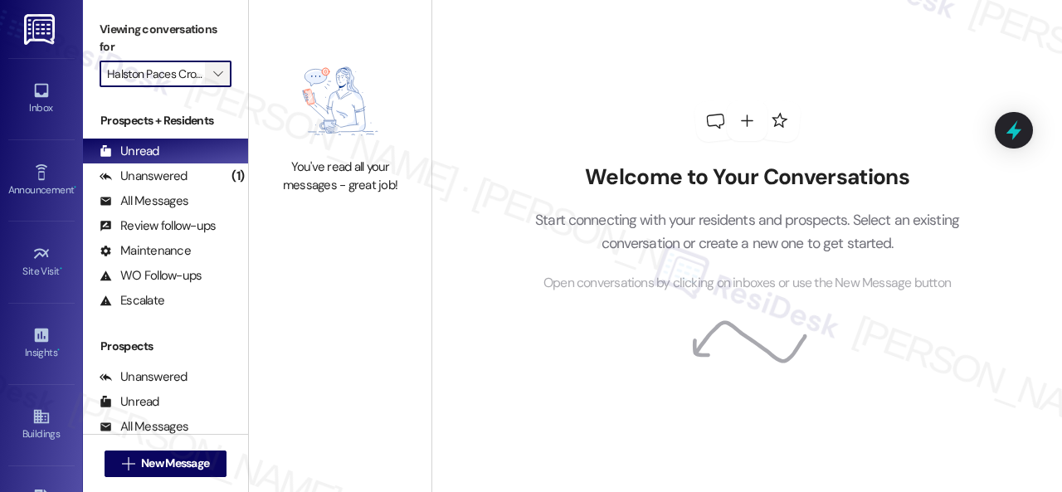
click at [216, 70] on icon "" at bounding box center [217, 73] width 9 height 13
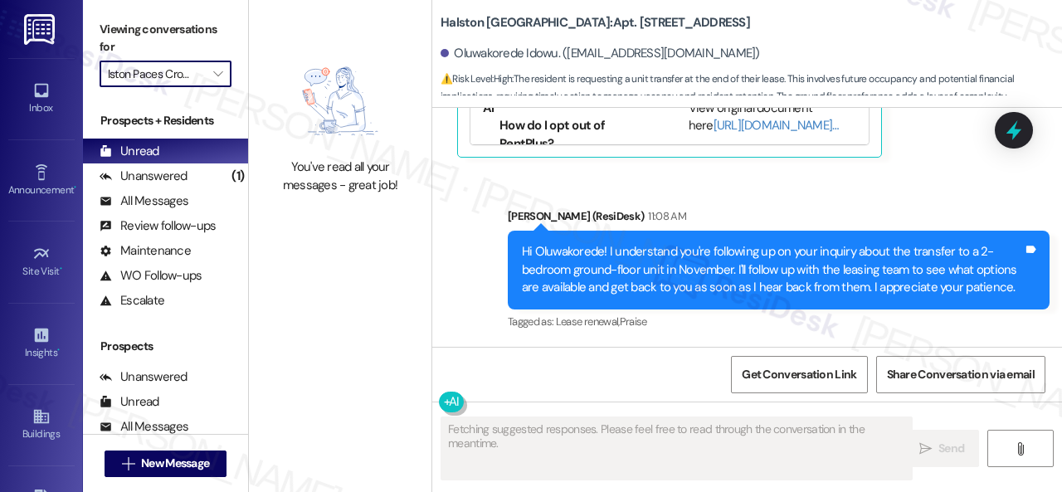
scroll to position [12030, 0]
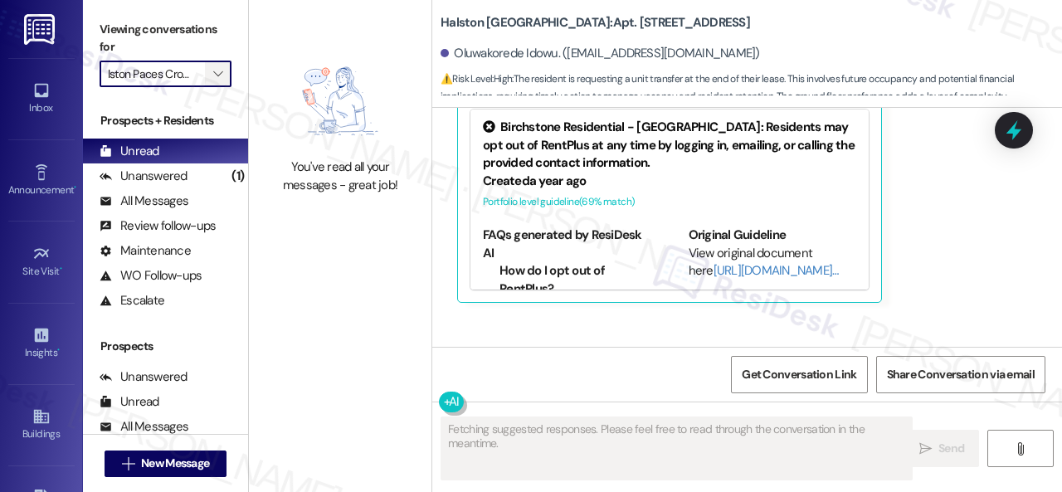
click at [220, 74] on icon "" at bounding box center [217, 73] width 9 height 13
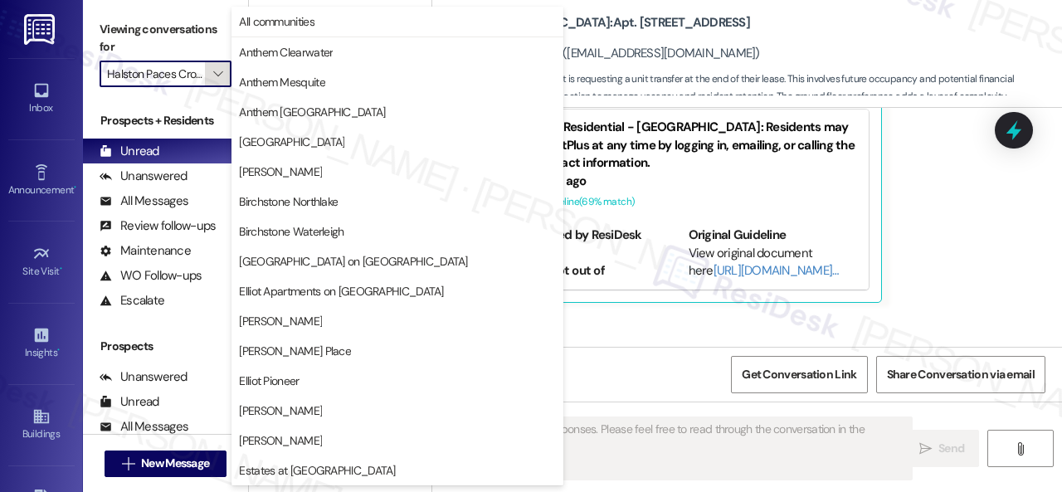
scroll to position [568, 0]
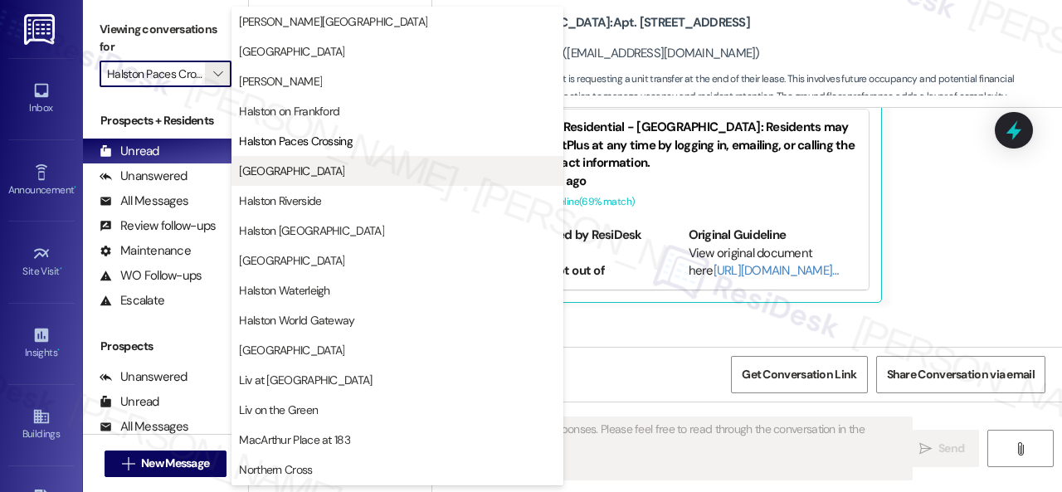
click at [260, 169] on span "[GEOGRAPHIC_DATA]" at bounding box center [291, 171] width 105 height 17
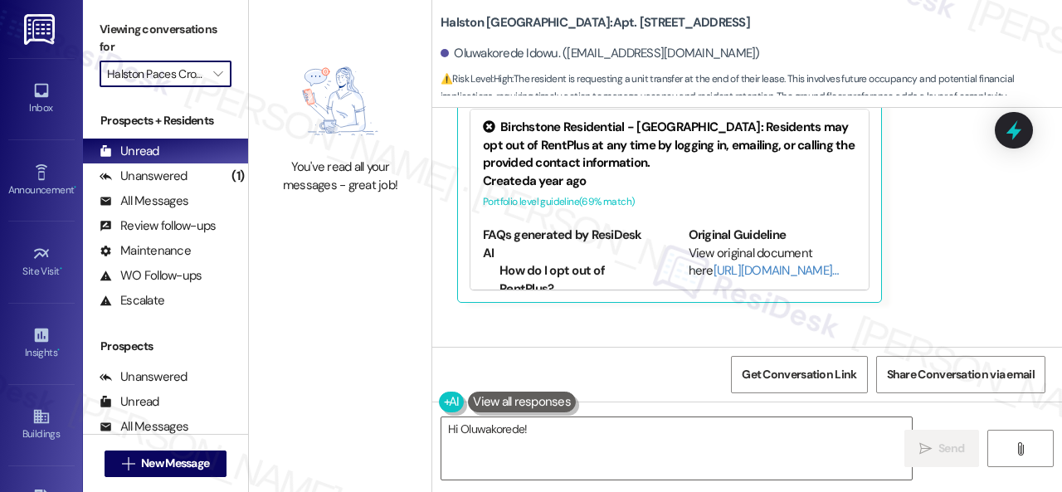
type textarea "Hi Oluwakorede! I'm"
type input "[GEOGRAPHIC_DATA]"
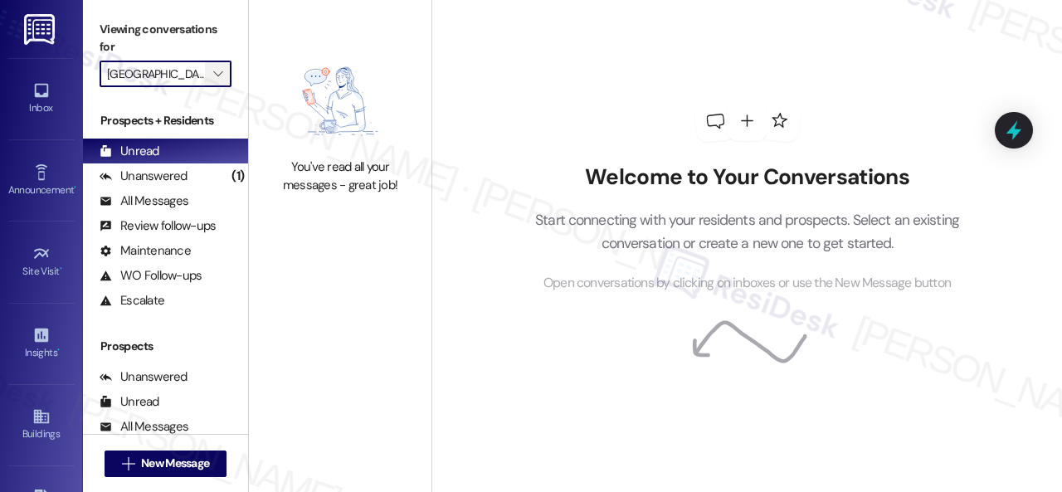
click at [221, 77] on icon "" at bounding box center [217, 73] width 9 height 13
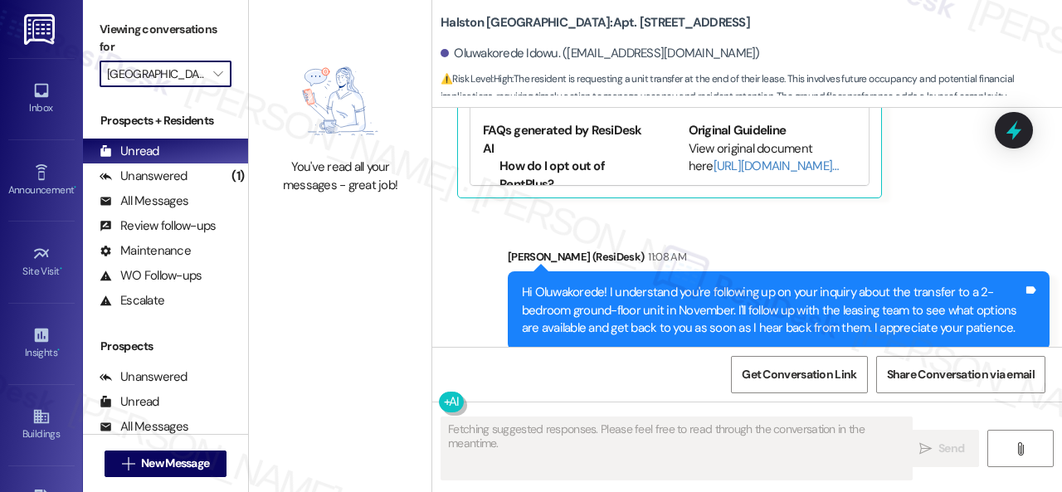
scroll to position [12030, 0]
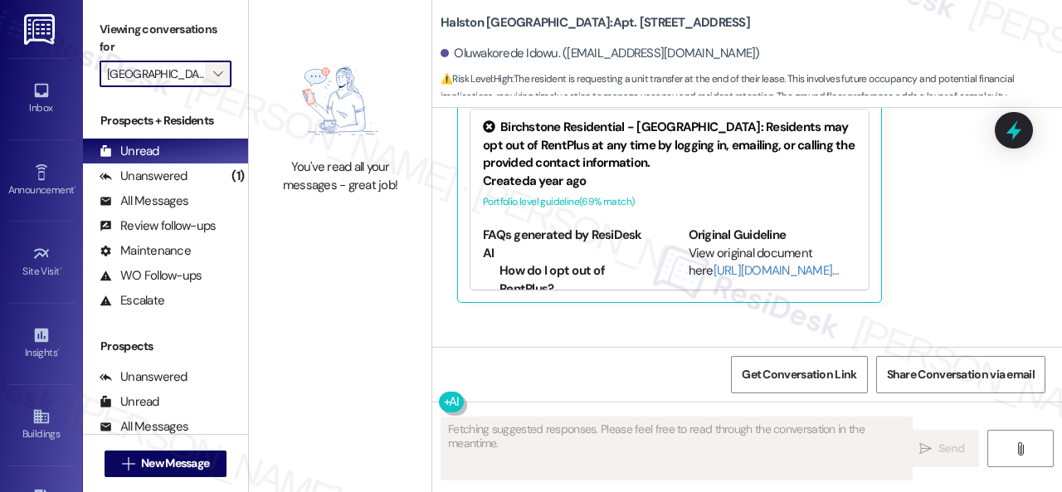
click at [217, 80] on span "" at bounding box center [218, 74] width 16 height 27
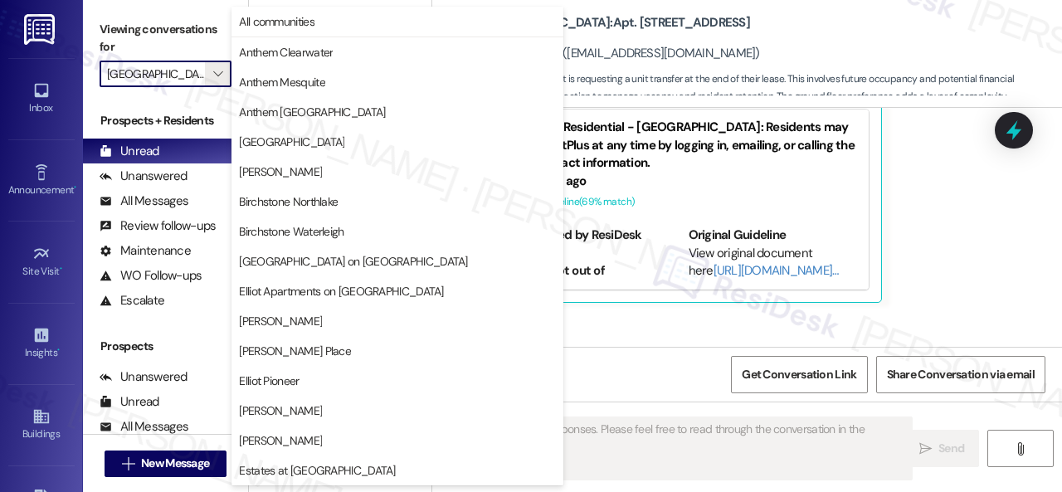
scroll to position [568, 0]
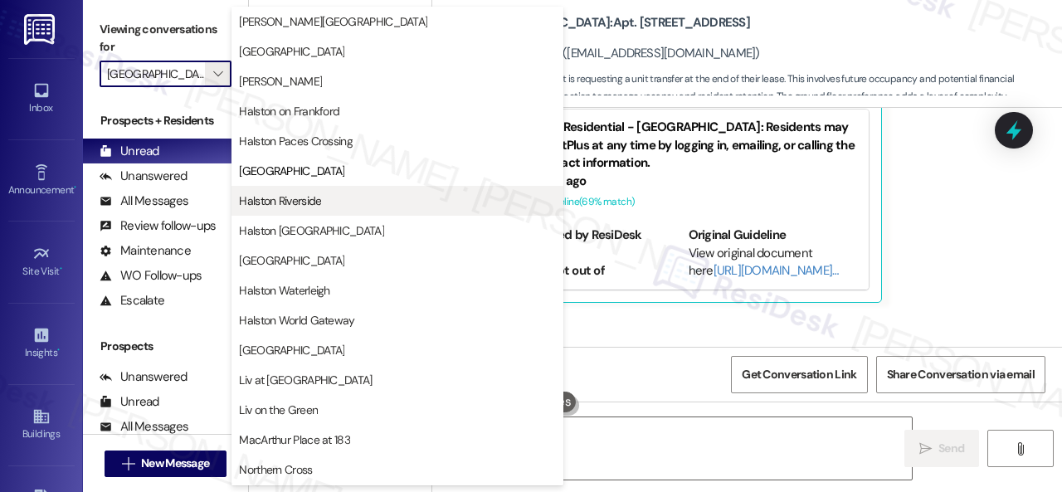
click at [314, 192] on span "Halston Riverside" at bounding box center [280, 200] width 82 height 17
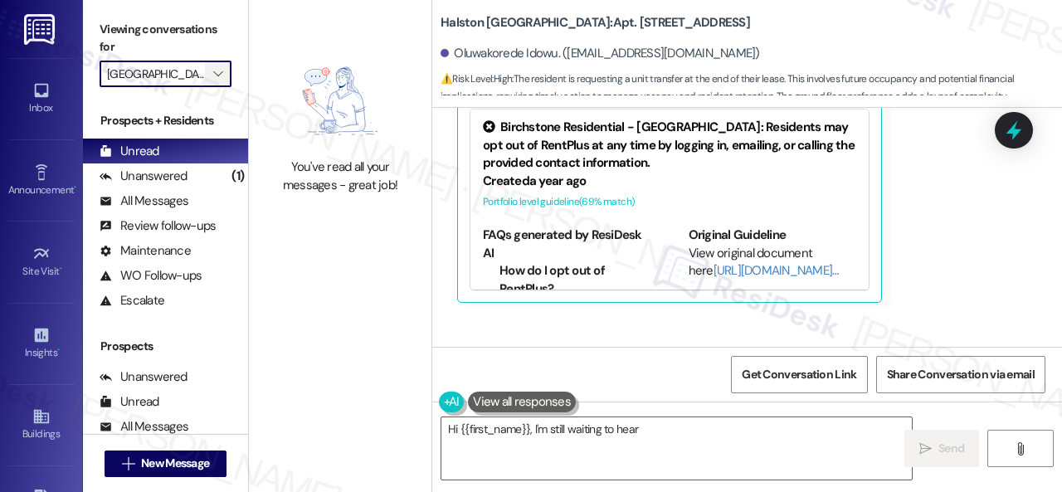
type textarea "Hi {{first_name}}, I'm still waiting to hear"
type input "Halston Riverside"
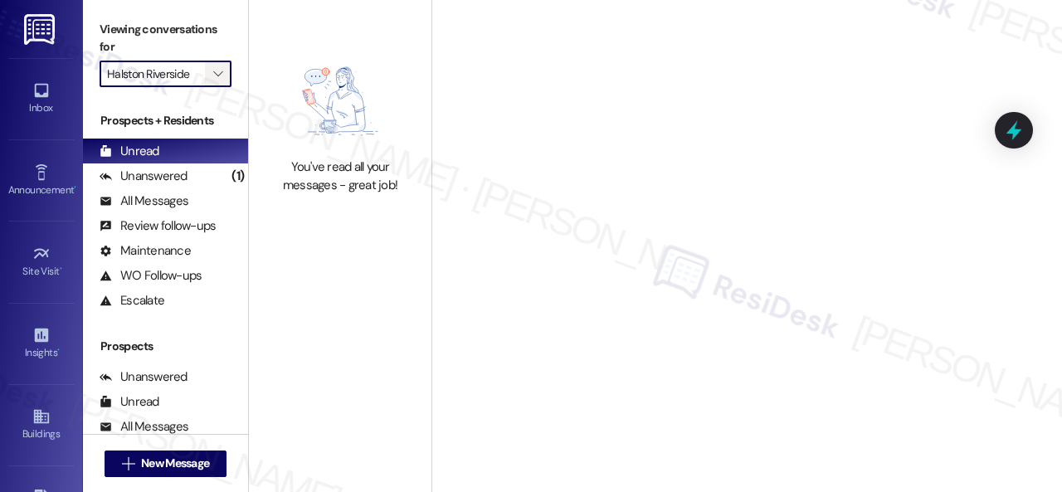
click at [222, 71] on icon "" at bounding box center [217, 73] width 9 height 13
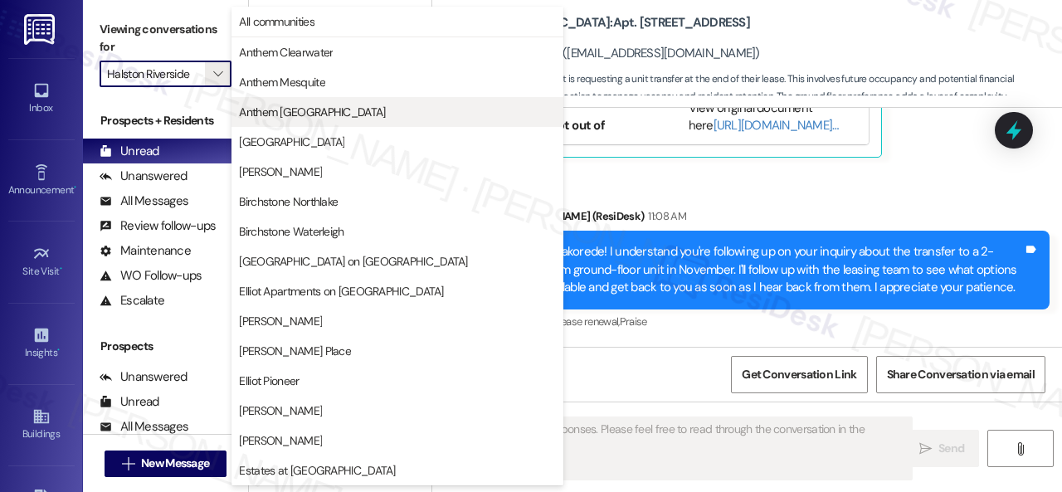
type textarea "Fetching suggested responses. Please feel free to read through the conversation…"
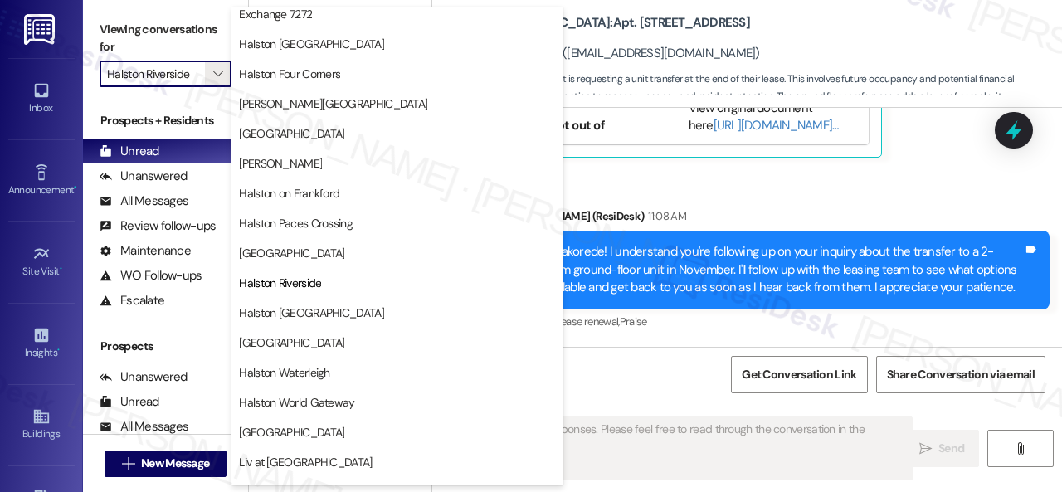
scroll to position [498, 0]
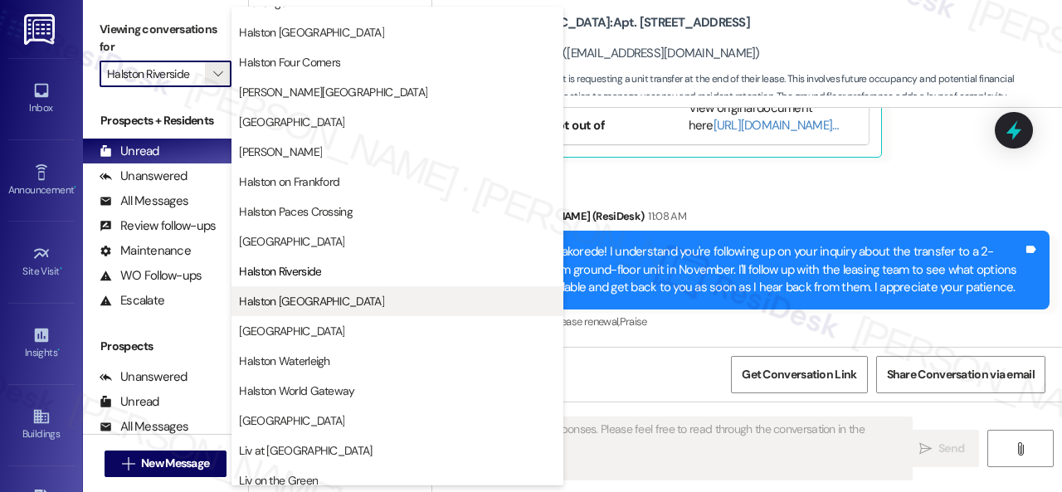
click at [290, 299] on span "Halston [GEOGRAPHIC_DATA]" at bounding box center [311, 301] width 145 height 17
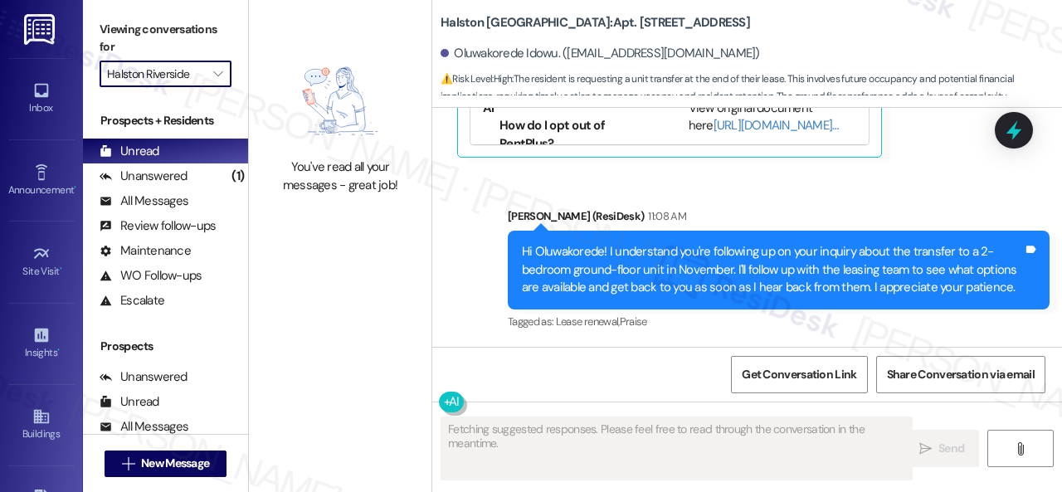
type input "Halston [GEOGRAPHIC_DATA]"
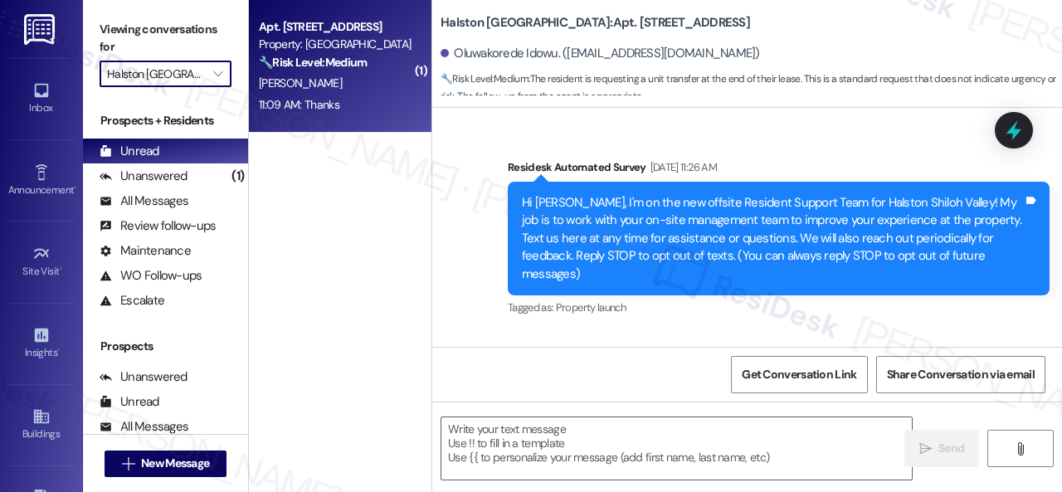
click at [329, 79] on div "[PERSON_NAME]" at bounding box center [335, 83] width 157 height 21
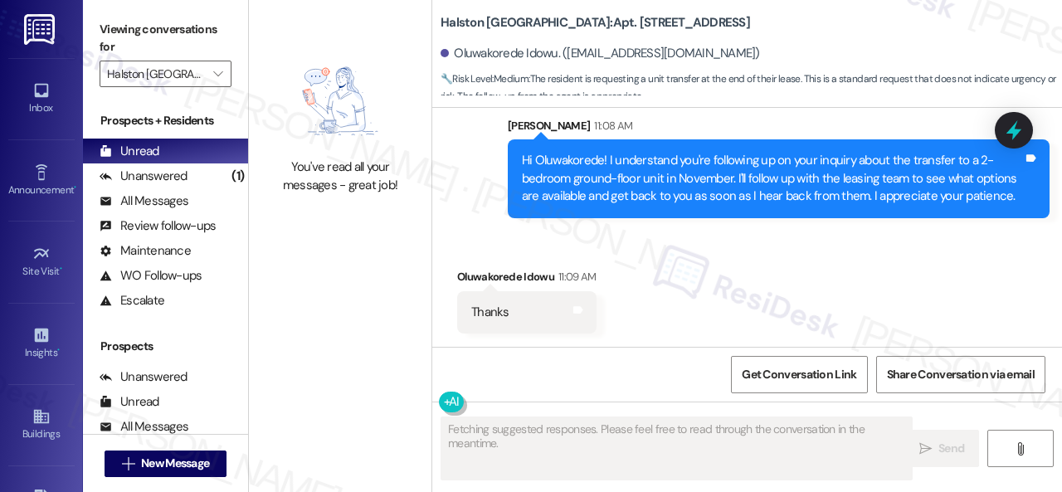
scroll to position [12415, 0]
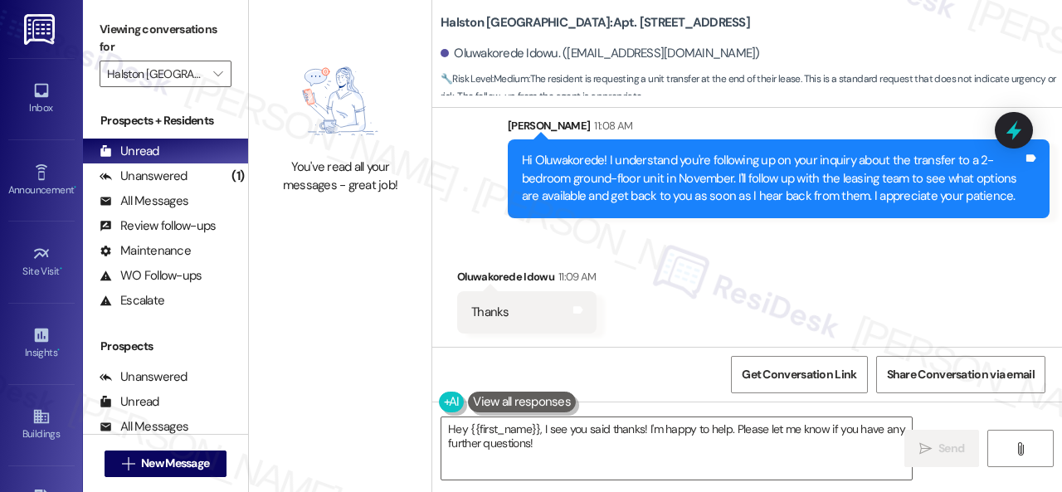
drag, startPoint x: 539, startPoint y: 447, endPoint x: 380, endPoint y: 399, distance: 166.4
click at [398, 412] on div "You've read all your messages - great job! [GEOGRAPHIC_DATA]: Apt. 1237, 1 Hals…" at bounding box center [655, 246] width 813 height 492
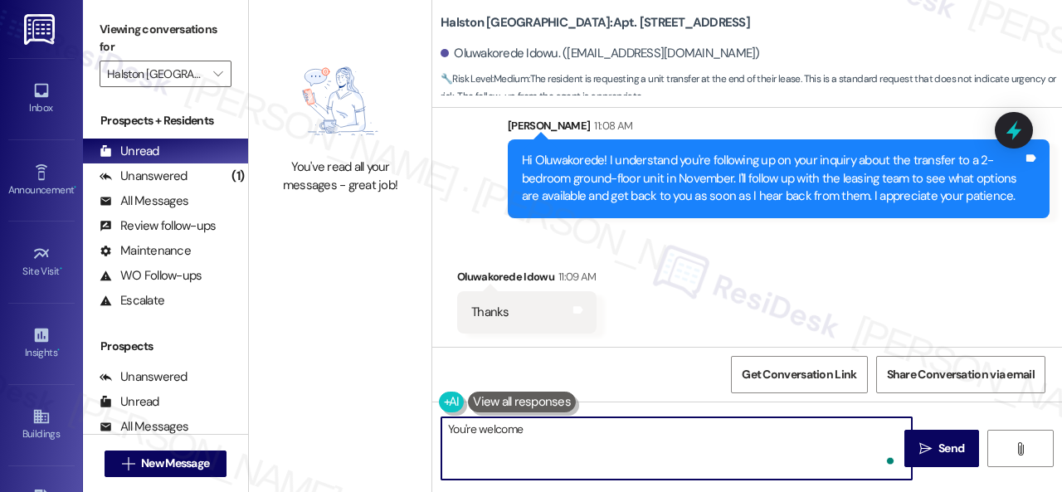
type textarea "You're welcome."
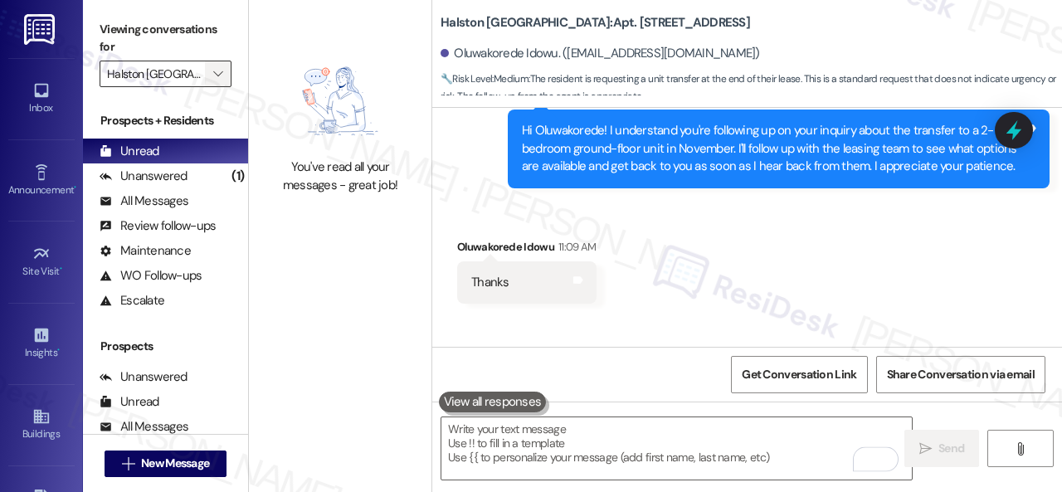
click at [222, 66] on span "" at bounding box center [218, 74] width 16 height 27
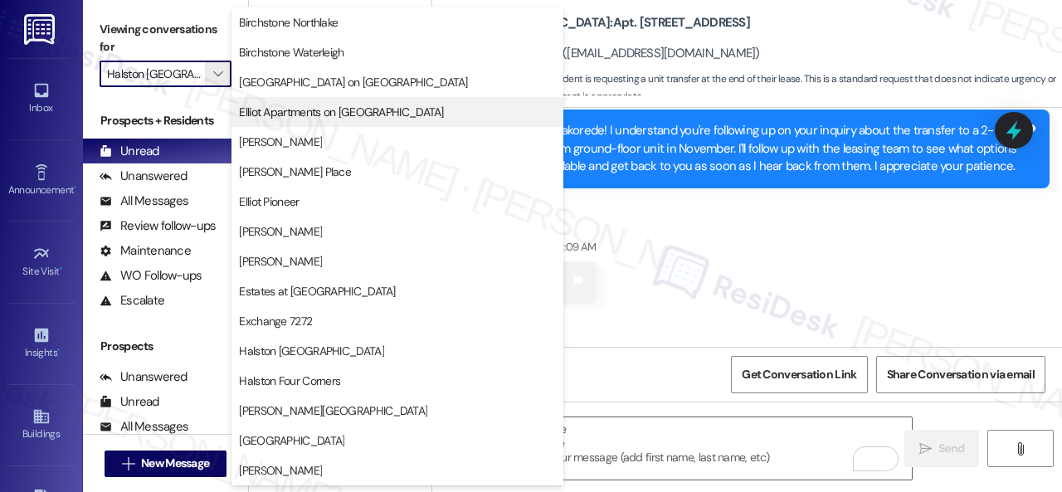
scroll to position [415, 0]
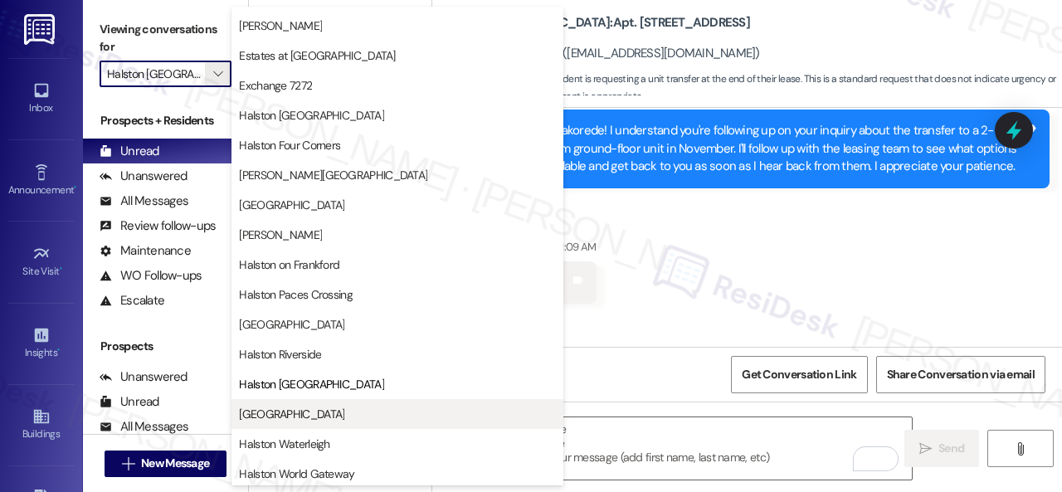
click at [309, 416] on span "[GEOGRAPHIC_DATA]" at bounding box center [291, 414] width 105 height 17
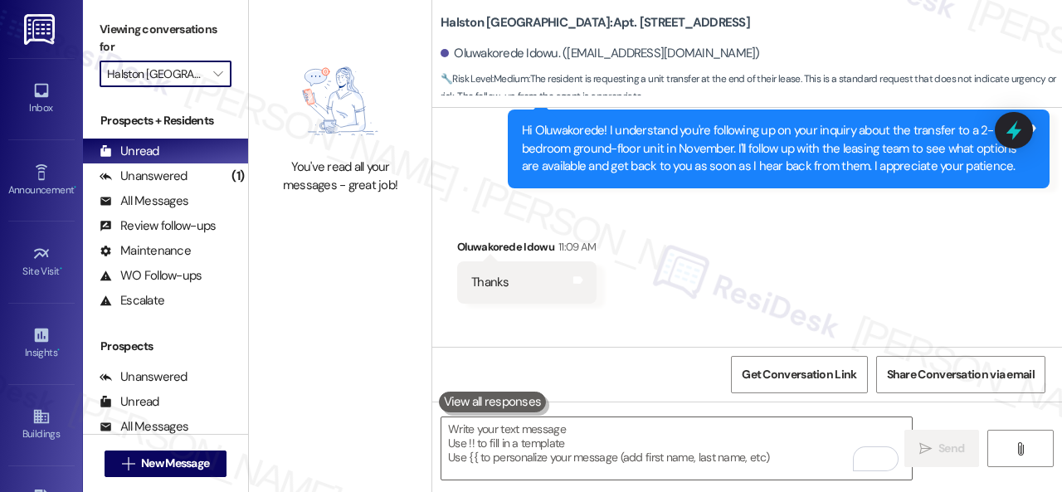
type input "[GEOGRAPHIC_DATA]"
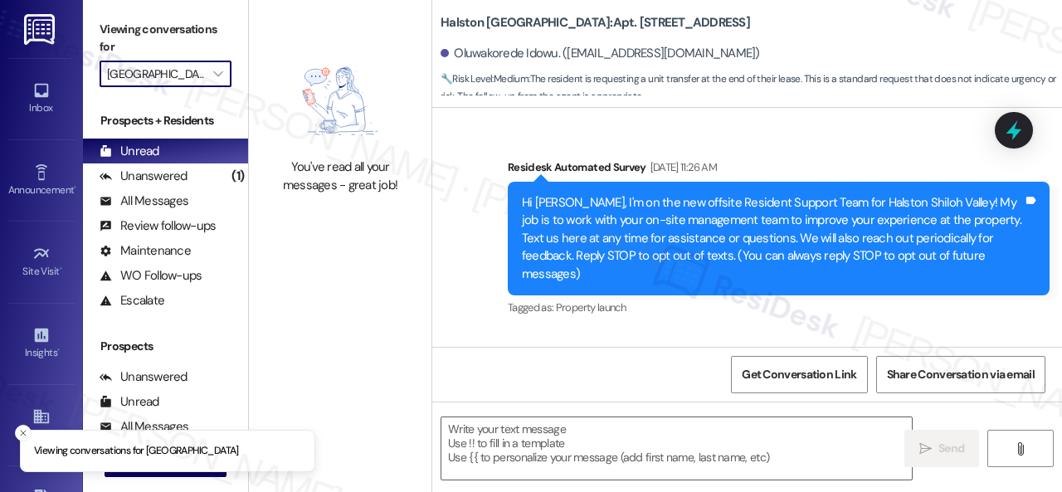
click at [216, 72] on icon "" at bounding box center [217, 73] width 9 height 13
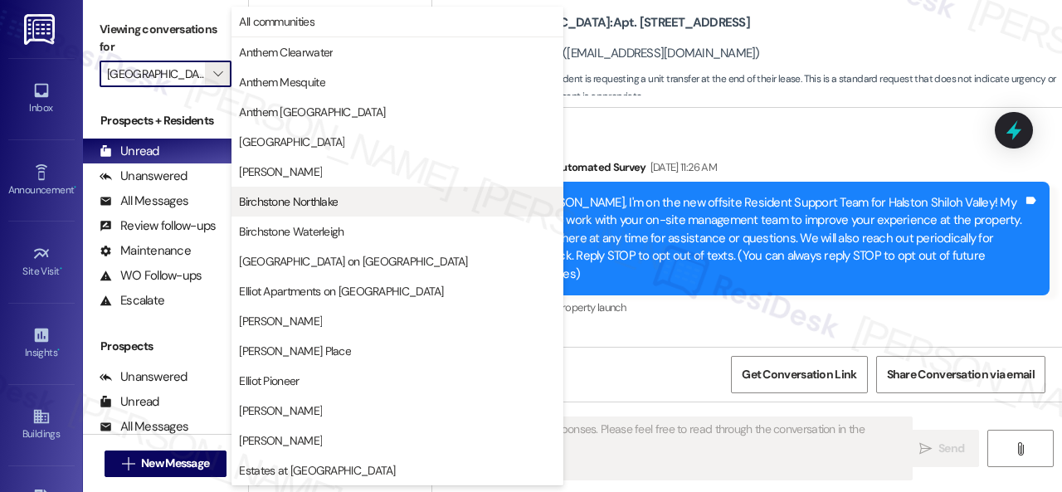
type textarea "Fetching suggested responses. Please feel free to read through the conversation…"
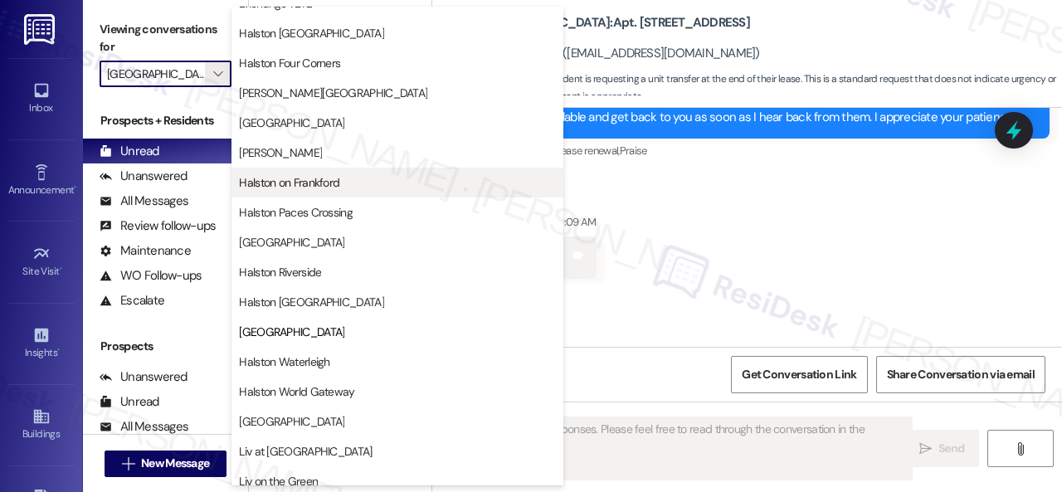
scroll to position [498, 0]
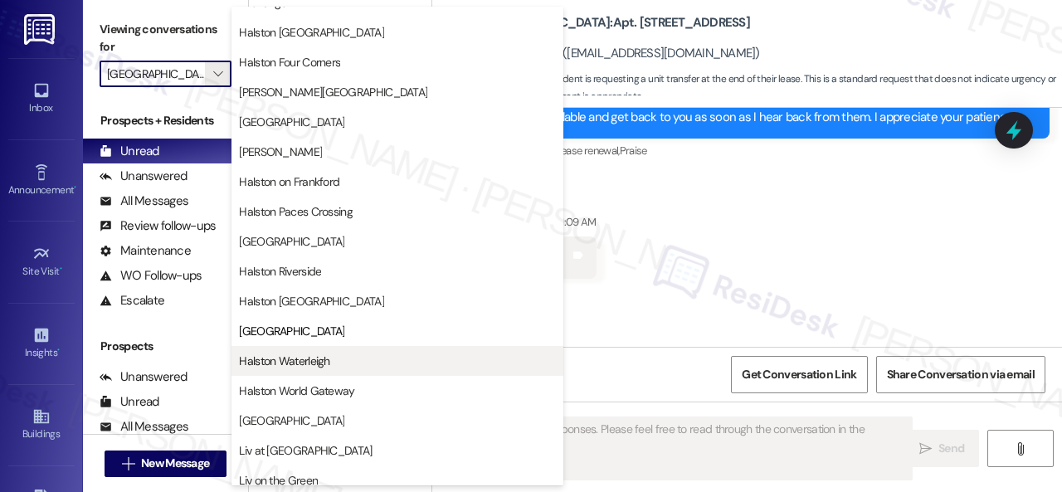
click at [298, 357] on span "Halston Waterleigh" at bounding box center [284, 361] width 90 height 17
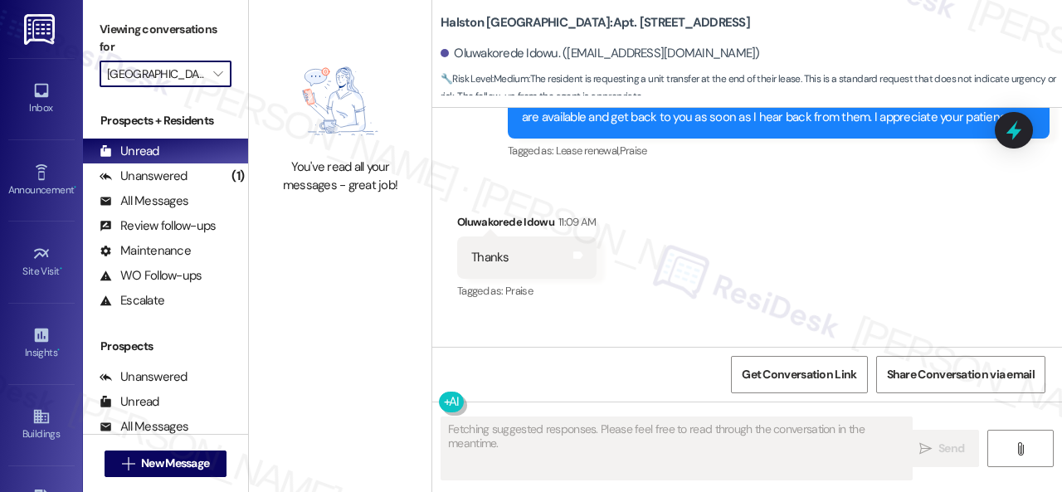
type input "Halston Waterleigh"
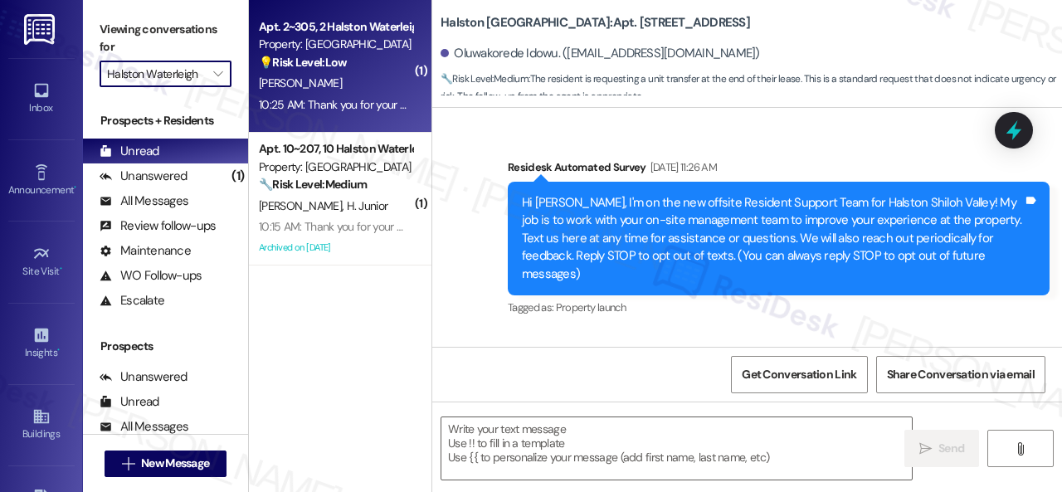
type textarea "Fetching suggested responses. Please feel free to read through the conversation…"
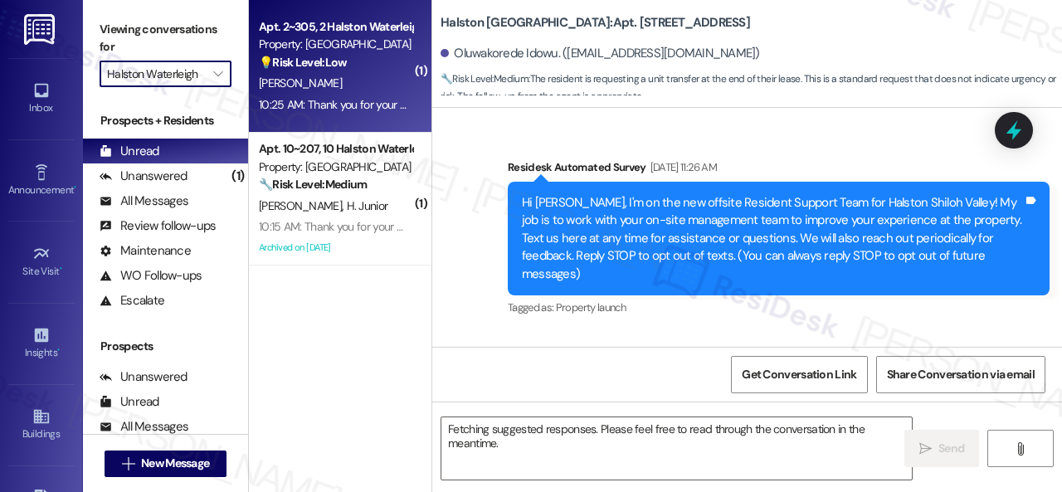
scroll to position [12149, 0]
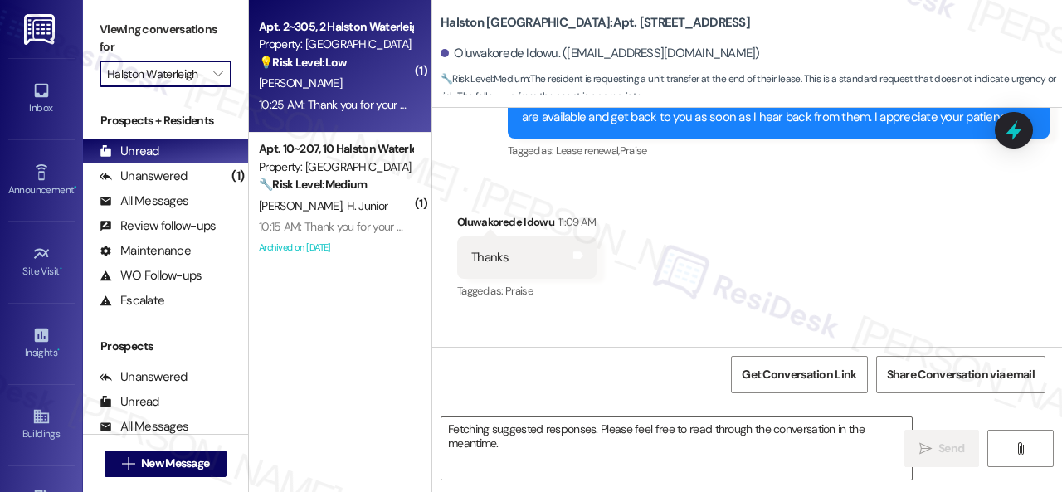
click at [363, 90] on div "[PERSON_NAME]" at bounding box center [335, 83] width 157 height 21
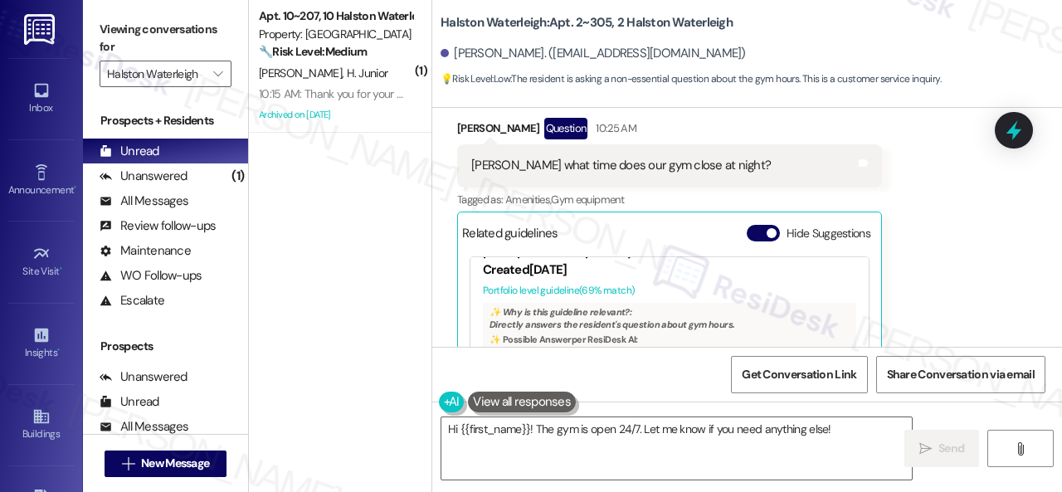
scroll to position [23, 0]
drag, startPoint x: 498, startPoint y: 212, endPoint x: 610, endPoint y: 324, distance: 159.5
click at [610, 388] on ul "What are the gym hours? The gym is open 24 hours a day, 7 days a week." at bounding box center [567, 418] width 168 height 61
copy li "The gym is open 24 hours a day, 7 days a week."
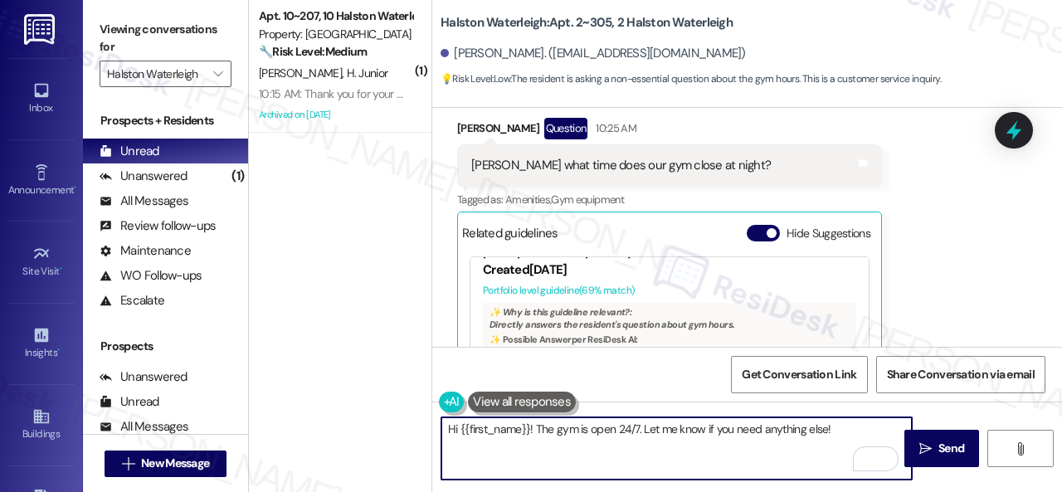
drag, startPoint x: 586, startPoint y: 427, endPoint x: 578, endPoint y: 432, distance: 9.0
click at [578, 432] on textarea "Hi {{first_name}}! The gym is open 24/7. Let me know if you need anything else!" at bounding box center [676, 448] width 470 height 62
click at [882, 435] on textarea "Hi {{first_name}}! The gym should be open 24/7. Let me know if you need anythin…" at bounding box center [676, 448] width 470 height 62
type textarea "Hi {{first_name}}! The gym should be open 24/7. Let me know if you need anythin…"
click at [919, 450] on icon "" at bounding box center [925, 448] width 12 height 13
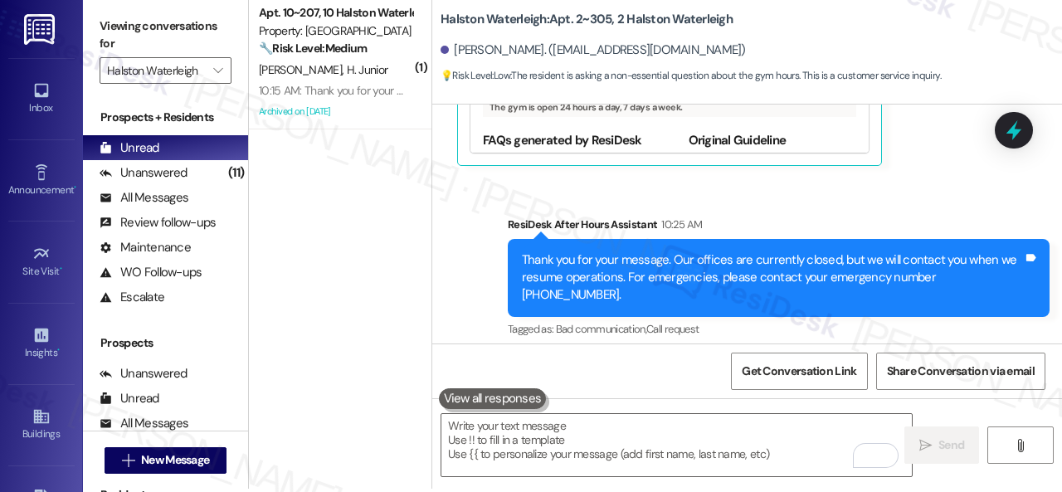
scroll to position [5, 0]
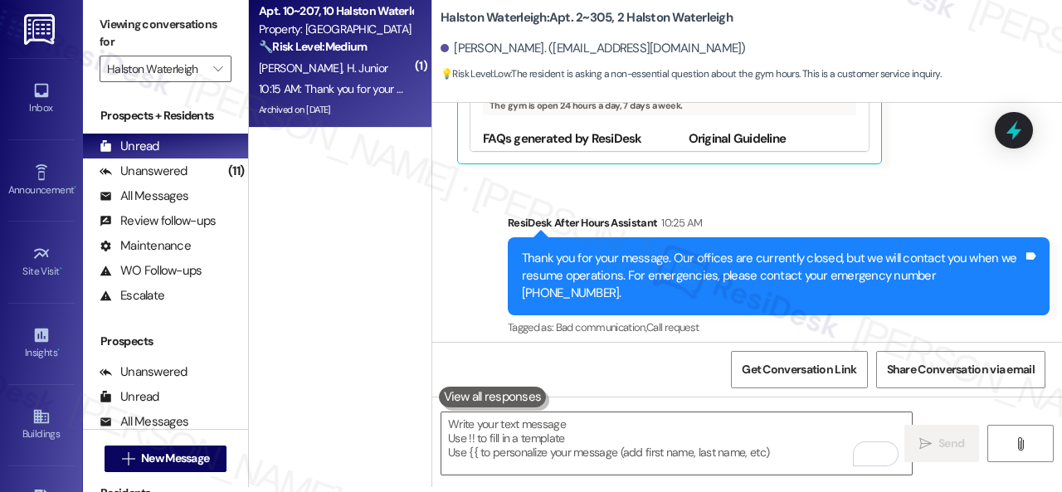
click at [347, 69] on span "H. Junior" at bounding box center [367, 68] width 41 height 15
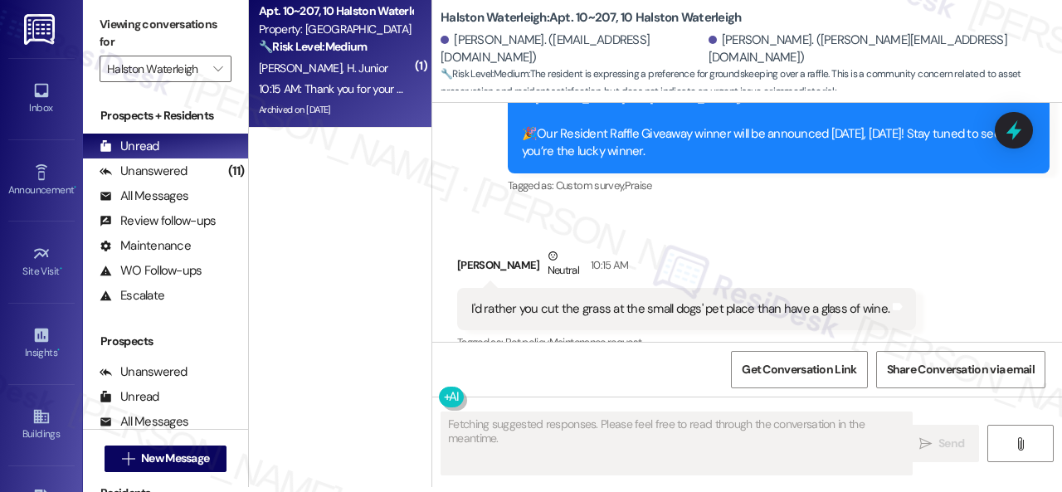
scroll to position [26776, 0]
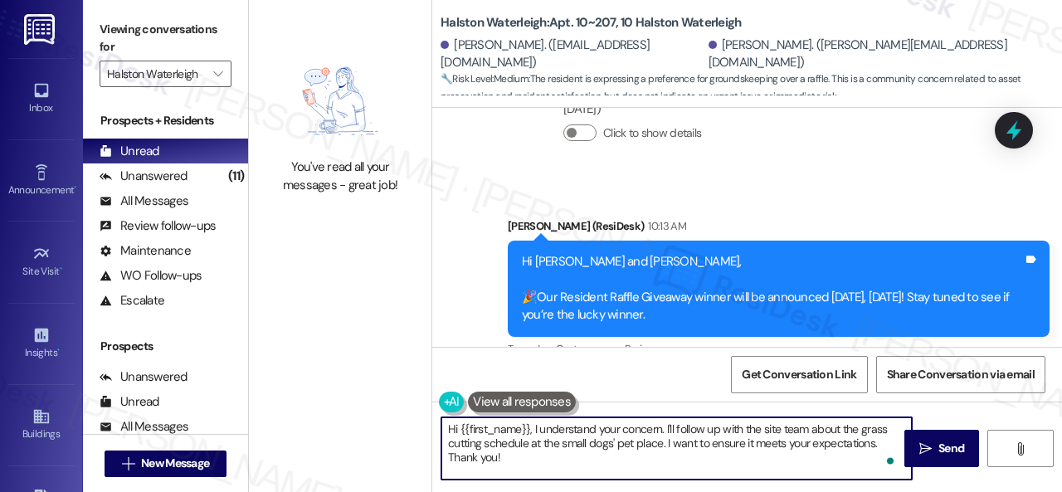
drag, startPoint x: 664, startPoint y: 426, endPoint x: 669, endPoint y: 455, distance: 30.4
click at [669, 455] on textarea "Hi {{first_name}}, I understand your concern. I'll follow up with the site team…" at bounding box center [676, 448] width 470 height 62
click at [743, 435] on textarea "Hi {{first_name}}, I understand your concern. I'll follow up with the site team…" at bounding box center [676, 448] width 470 height 62
drag, startPoint x: 665, startPoint y: 444, endPoint x: 678, endPoint y: 464, distance: 24.6
click at [678, 464] on textarea "Hi {{first_name}}, I understand your concern. I'll follow up with the site team…" at bounding box center [676, 448] width 470 height 62
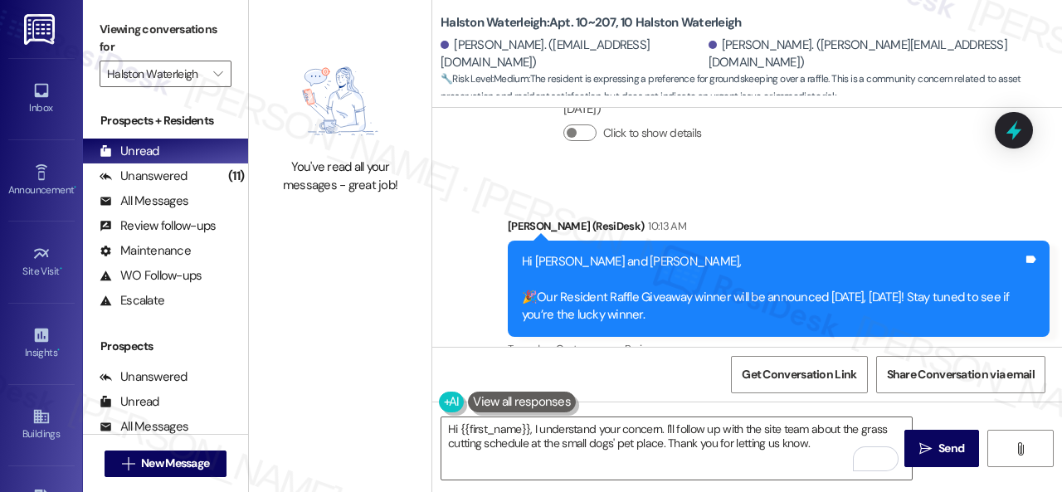
drag, startPoint x: 456, startPoint y: 243, endPoint x: 515, endPoint y: 245, distance: 58.9
click at [515, 411] on div "[PERSON_NAME] Neutral 10:15 AM" at bounding box center [686, 431] width 459 height 41
copy div "Hermevaldo"
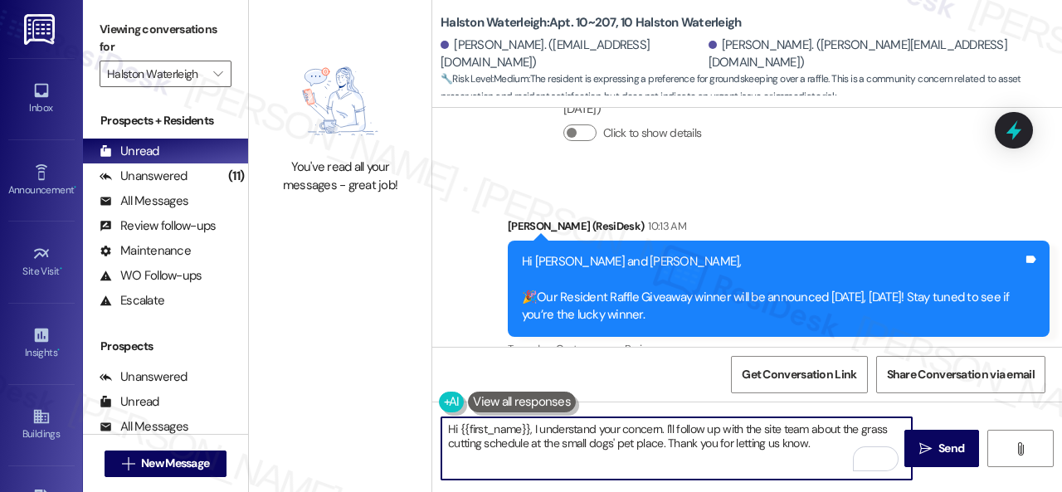
drag, startPoint x: 460, startPoint y: 426, endPoint x: 528, endPoint y: 426, distance: 68.8
click at [528, 426] on textarea "Hi {{first_name}}, I understand your concern. I'll follow up with the site team…" at bounding box center [676, 448] width 470 height 62
paste textarea "Hermevaldo"
click at [820, 449] on textarea "Hi [PERSON_NAME], I understand your concern. I'll follow up with the site team …" at bounding box center [676, 448] width 470 height 62
type textarea "Hi [PERSON_NAME], I understand your concern. I'll follow up with the site team …"
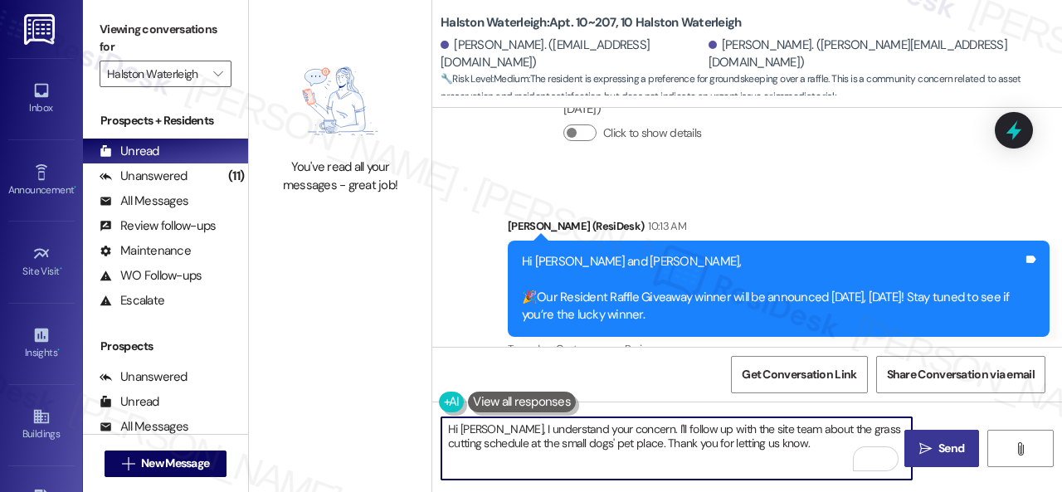
click at [926, 457] on button " Send" at bounding box center [941, 448] width 75 height 37
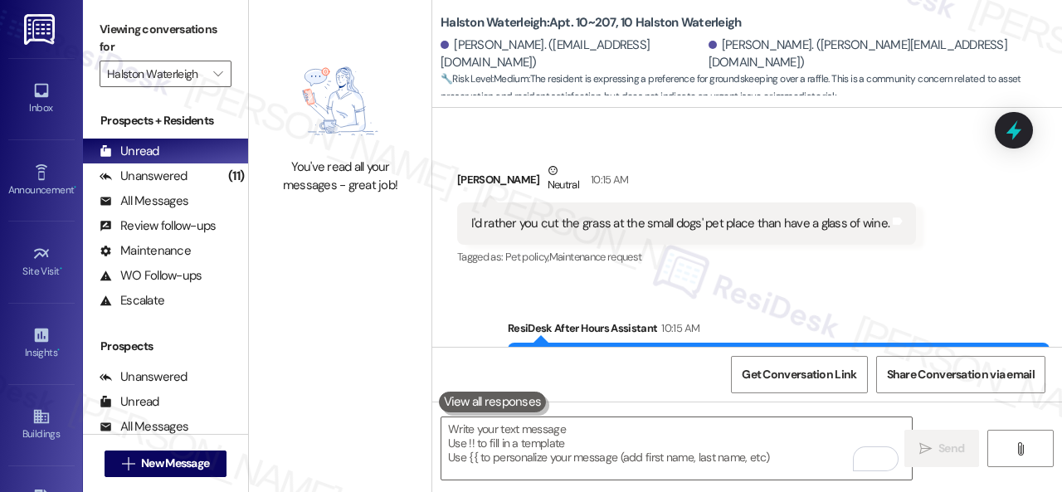
scroll to position [27068, 0]
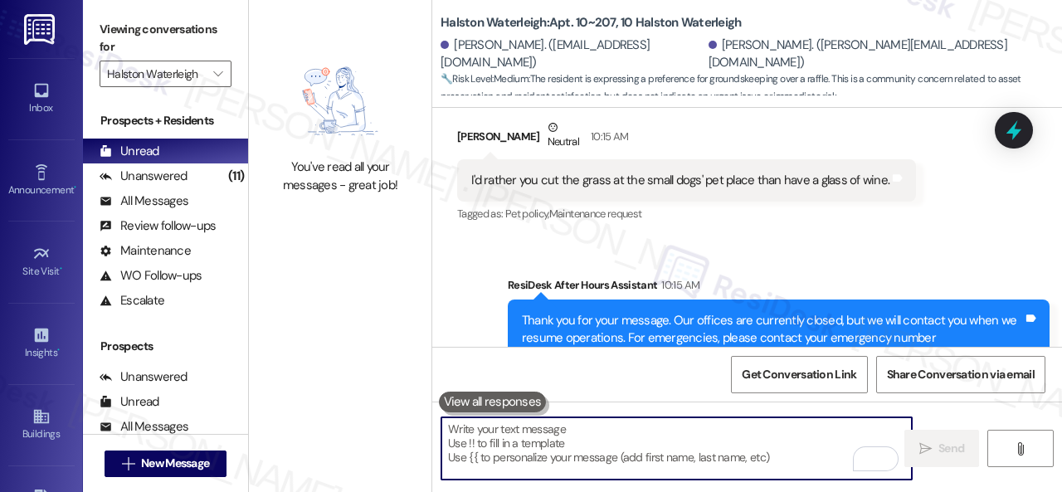
click at [536, 434] on textarea "To enrich screen reader interactions, please activate Accessibility in Grammarl…" at bounding box center [676, 448] width 470 height 62
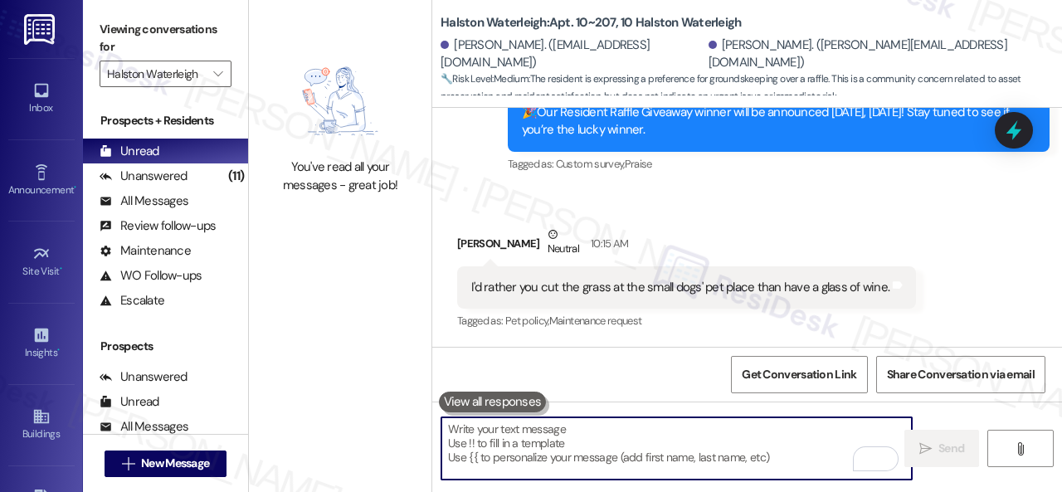
scroll to position [26902, 0]
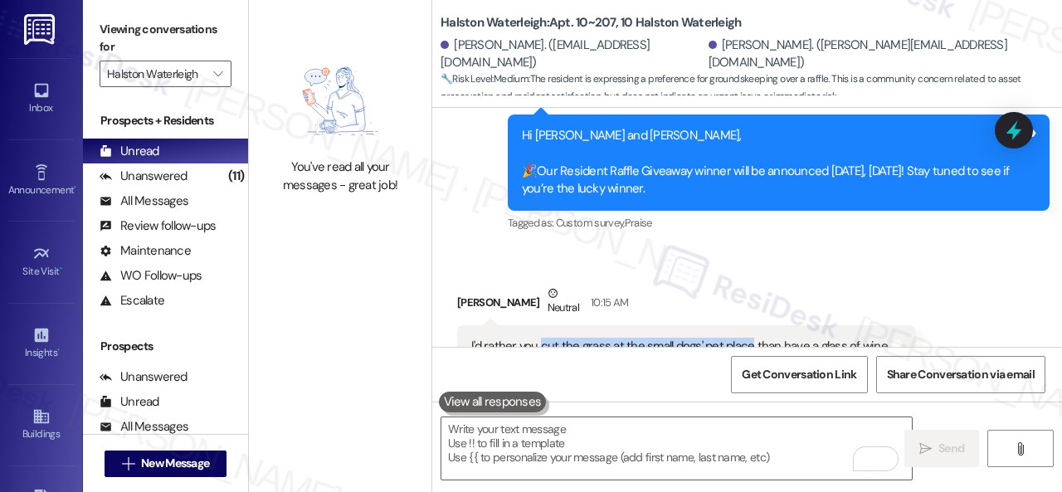
drag, startPoint x: 540, startPoint y: 163, endPoint x: 747, endPoint y: 158, distance: 207.4
click at [747, 338] on div "I'd rather you cut the grass at the small dogs' pet place than have a glass of …" at bounding box center [680, 346] width 418 height 17
copy div "cut the grass at the small dogs' pet place"
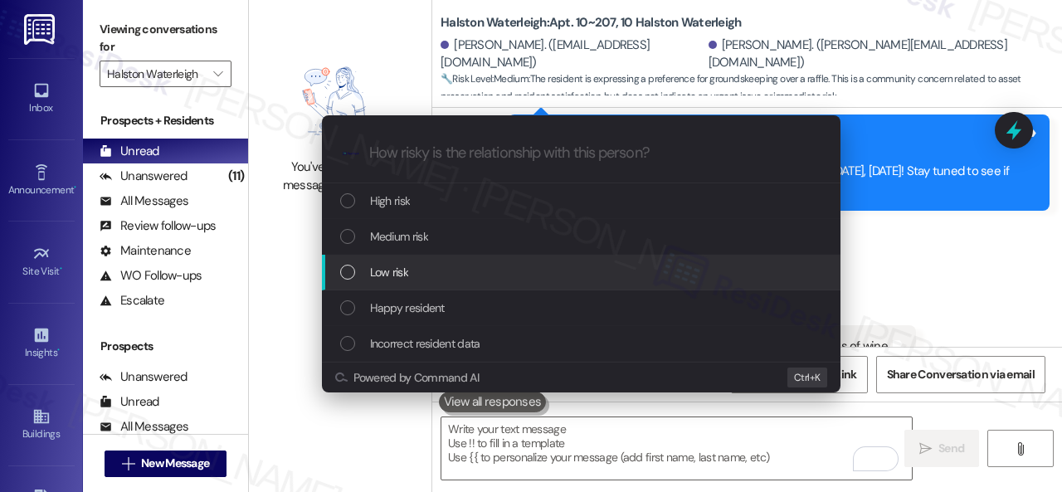
click at [382, 271] on span "Low risk" at bounding box center [389, 272] width 38 height 18
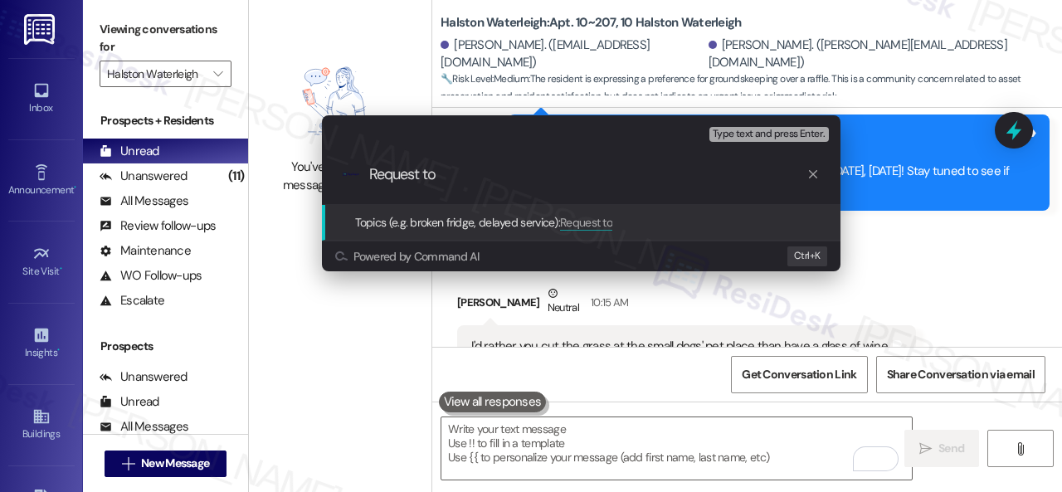
paste input "cut the grass at the small dogs' pet place"
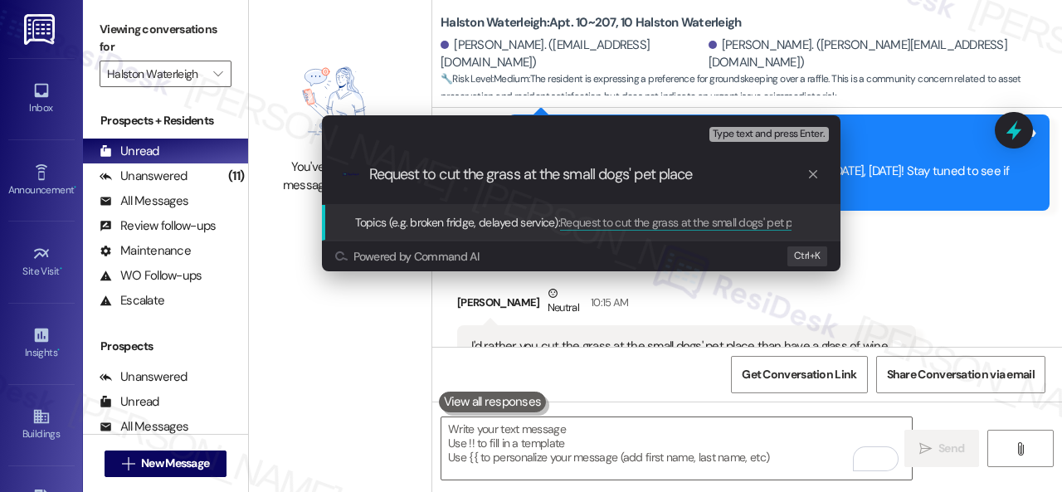
type input "Request to cut the grass at the small dogs' pet place."
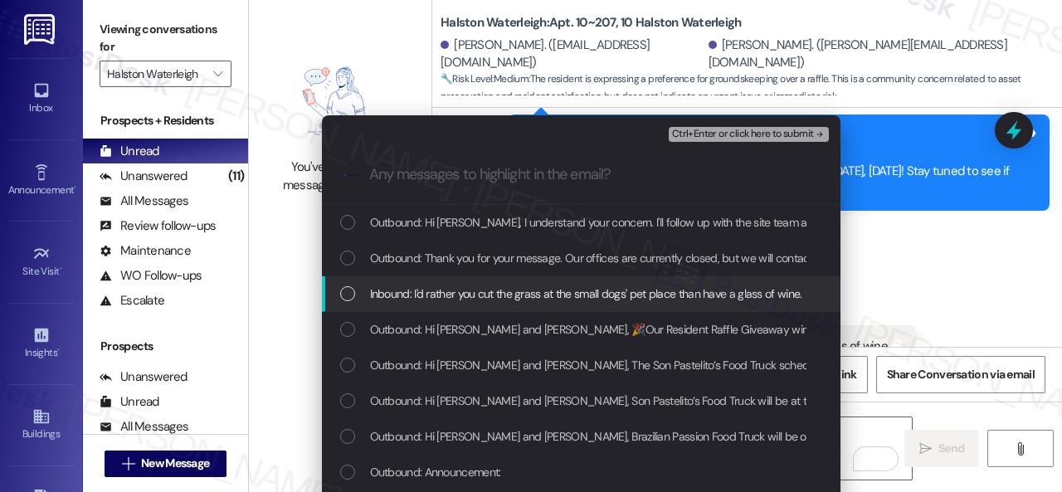
click at [455, 287] on span "Inbound: I'd rather you cut the grass at the small dogs' pet place than have a …" at bounding box center [586, 293] width 432 height 18
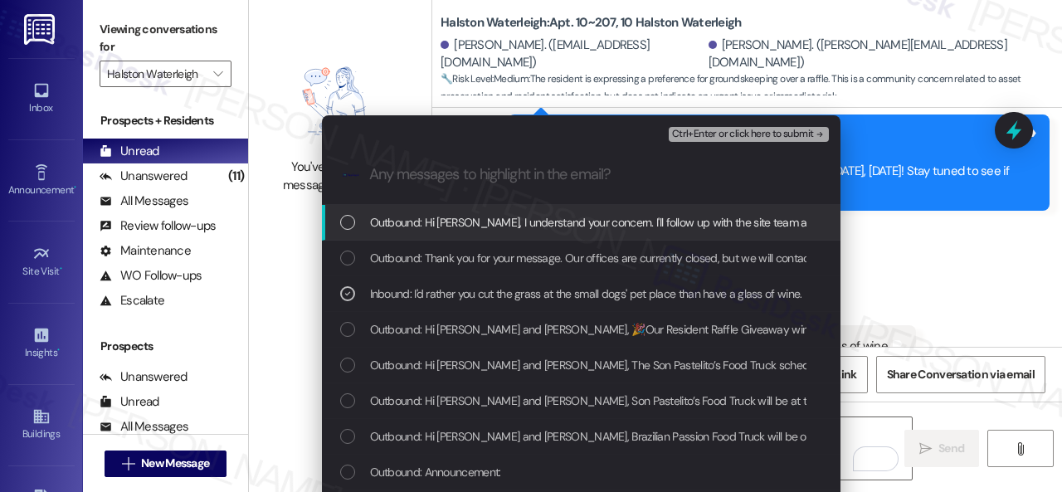
click at [702, 132] on span "Ctrl+Enter or click here to submit" at bounding box center [743, 135] width 142 height 12
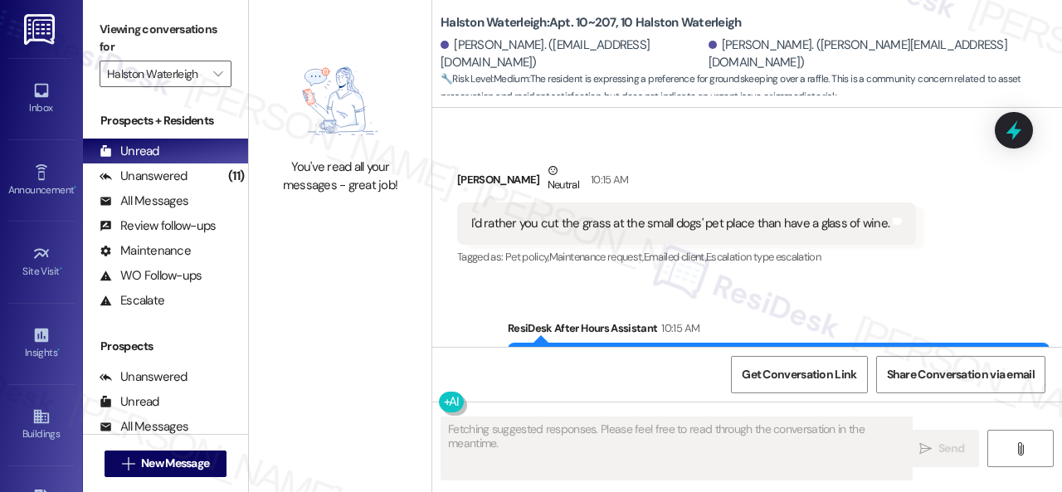
scroll to position [27093, 0]
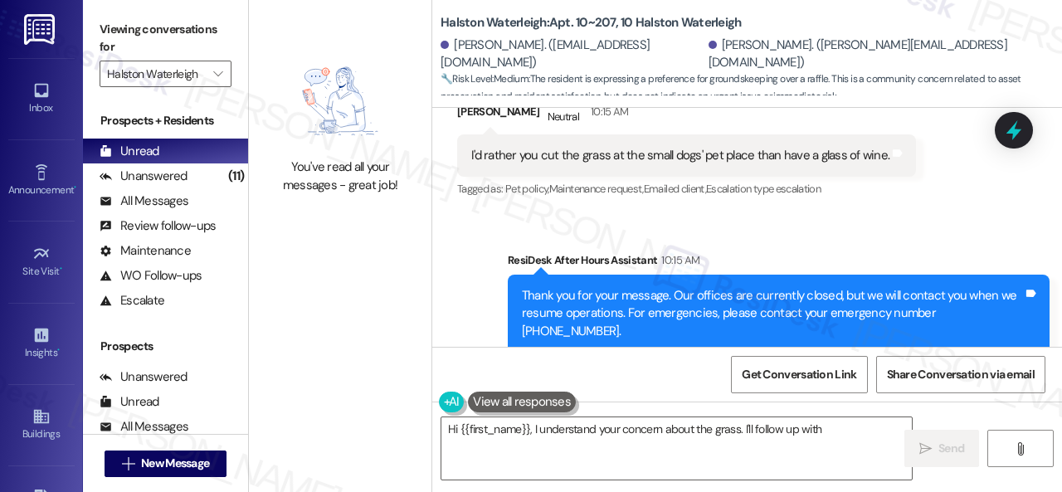
type textarea "Hi {{first_name}}, I understand your concern about the grass. I'll follow up wi…"
